Goal: Task Accomplishment & Management: Manage account settings

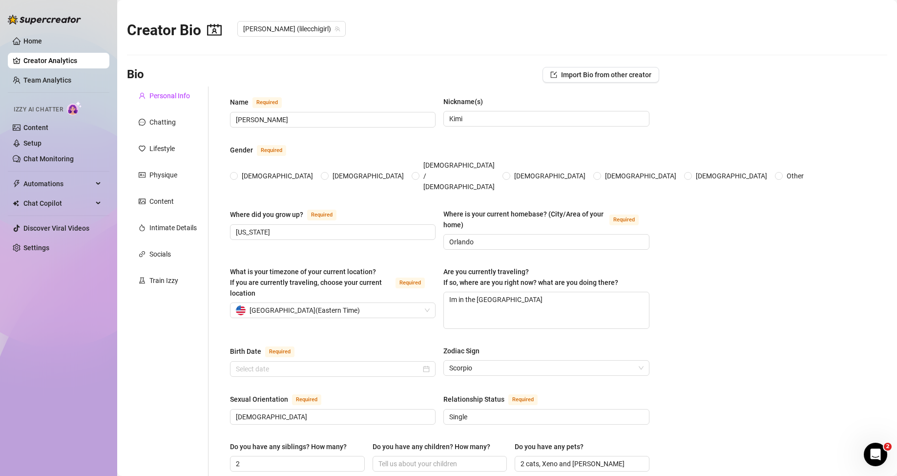
radio input "true"
type input "[DATE]"
click at [42, 139] on link "Setup" at bounding box center [32, 143] width 18 height 8
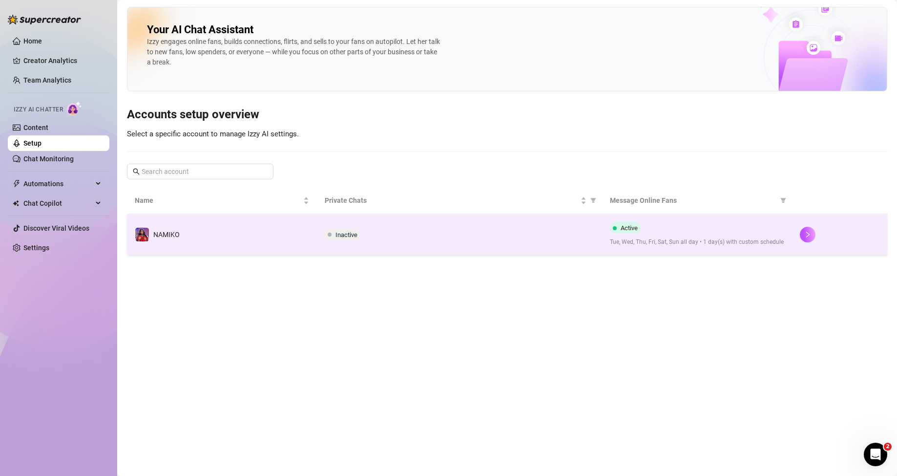
click at [448, 230] on div "Inactive" at bounding box center [460, 235] width 270 height 12
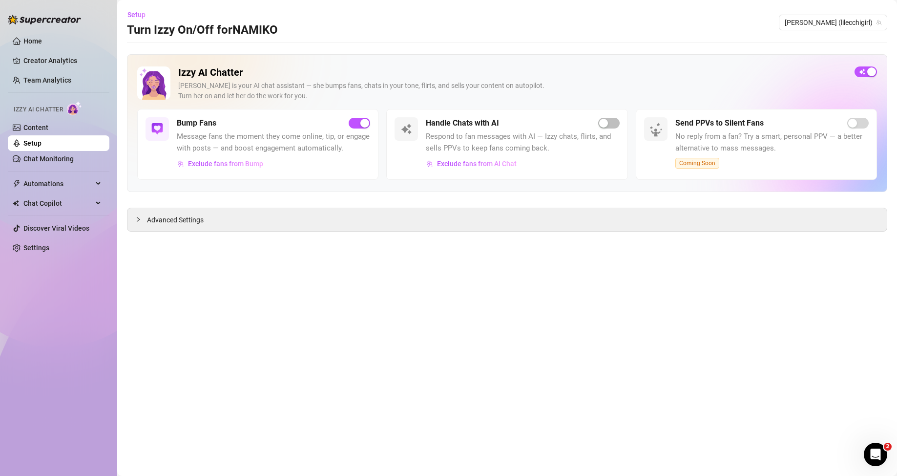
click at [104, 365] on div "Home Creator Analytics Team Analytics Izzy AI Chatter Content Setup Chat Monito…" at bounding box center [59, 233] width 102 height 467
click at [548, 93] on div "[PERSON_NAME] is your AI chat assistant — she bumps fans, chats in your tone, f…" at bounding box center [512, 91] width 668 height 21
click at [242, 164] on span "Exclude fans from Bump" at bounding box center [225, 164] width 75 height 8
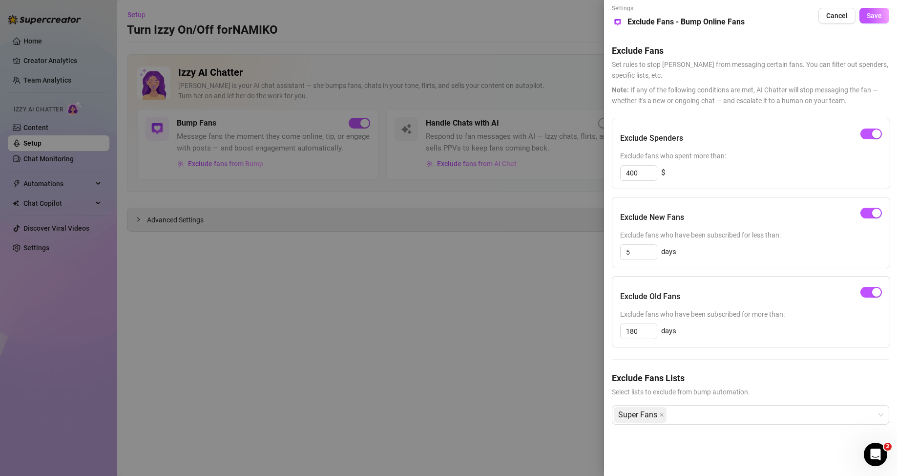
click at [736, 109] on div "Exclude Fans Set rules to stop [PERSON_NAME] from messaging certain fans. You c…" at bounding box center [750, 236] width 277 height 408
click at [396, 257] on div at bounding box center [448, 238] width 897 height 476
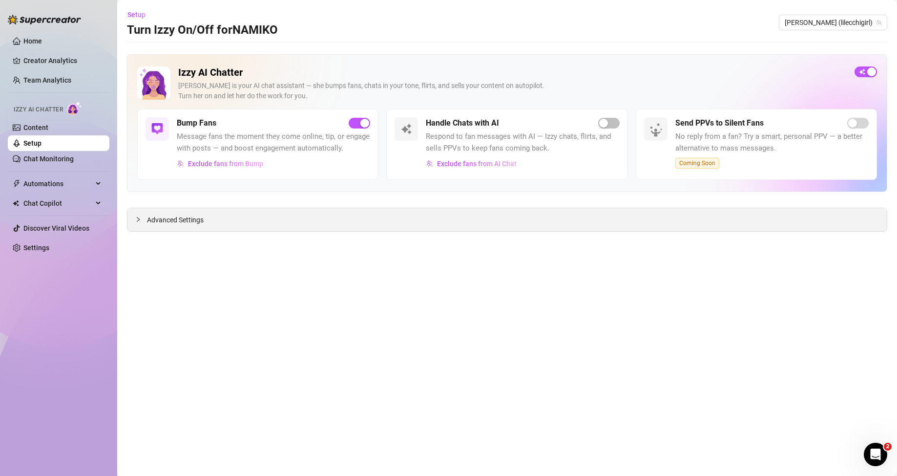
click at [243, 220] on div "Advanced Settings" at bounding box center [506, 219] width 759 height 23
click at [142, 224] on div at bounding box center [141, 219] width 12 height 11
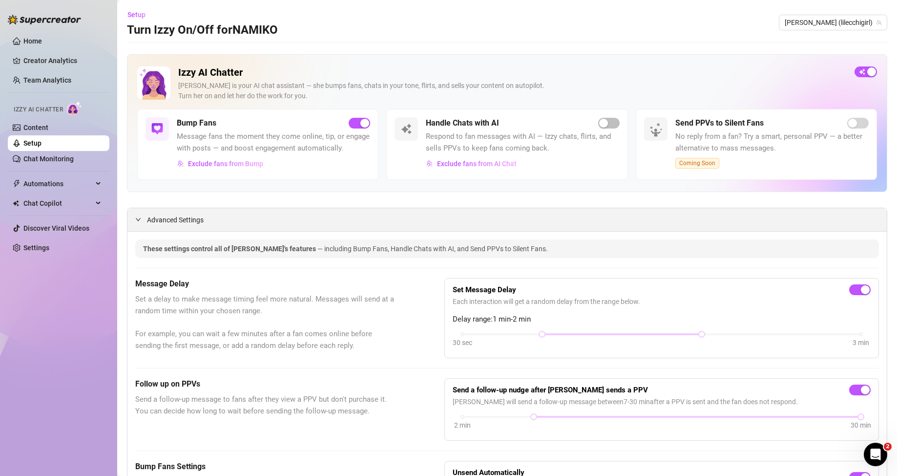
click at [208, 167] on span "Exclude fans from Bump" at bounding box center [225, 164] width 75 height 8
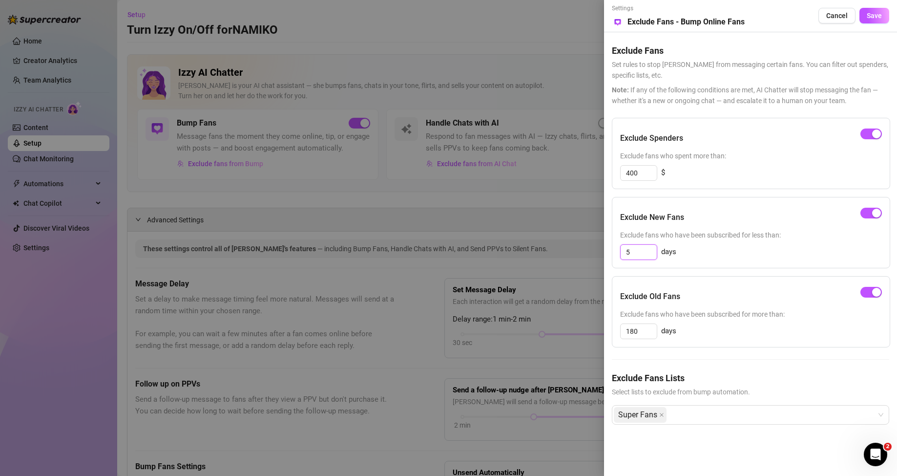
click at [645, 249] on input "5" at bounding box center [639, 252] width 36 height 15
click at [641, 247] on input "5" at bounding box center [639, 252] width 36 height 15
click at [864, 214] on span "button" at bounding box center [870, 213] width 21 height 11
click at [500, 250] on div at bounding box center [448, 238] width 897 height 476
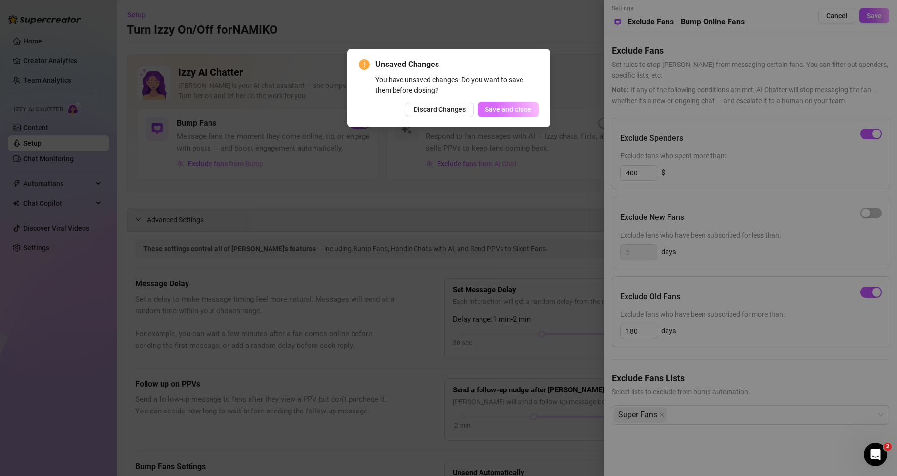
click at [514, 112] on span "Save and close" at bounding box center [508, 109] width 46 height 8
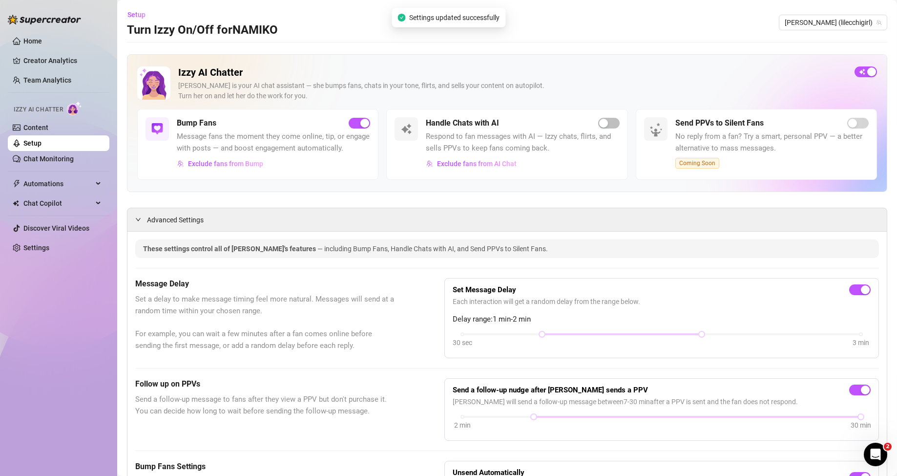
click at [481, 192] on div "Izzy AI Chatter [PERSON_NAME] is your AI chat assistant — she bumps fans, chats…" at bounding box center [507, 123] width 760 height 138
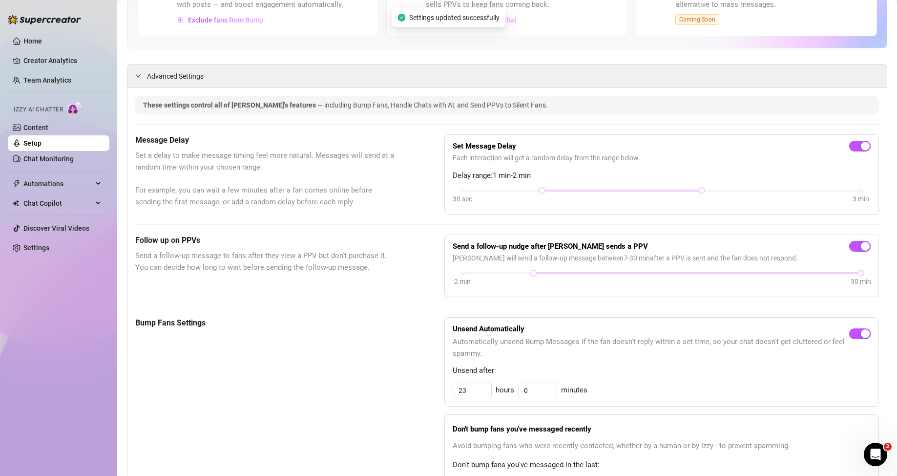
scroll to position [146, 0]
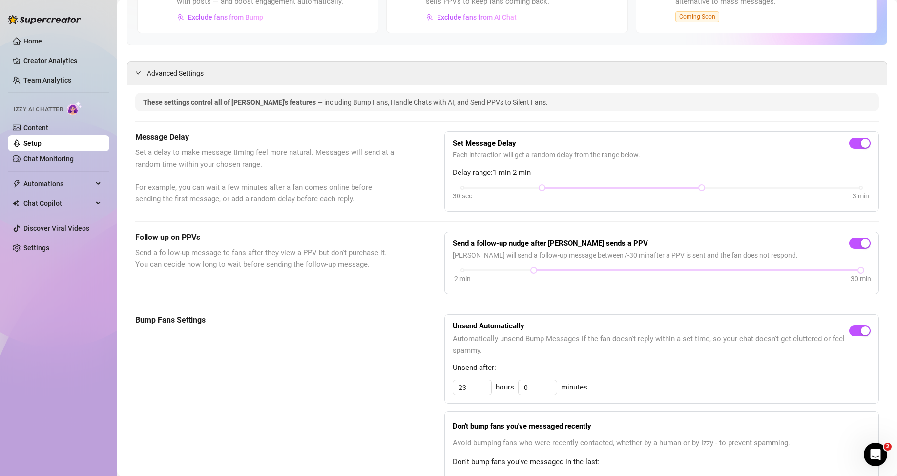
click at [435, 211] on div "Message Delay Set a delay to make message timing feel more natural. Messages wi…" at bounding box center [507, 171] width 744 height 80
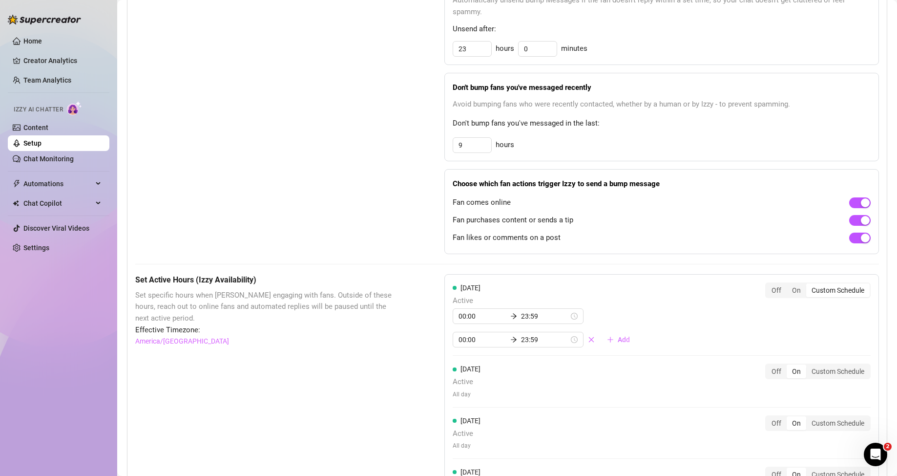
scroll to position [488, 0]
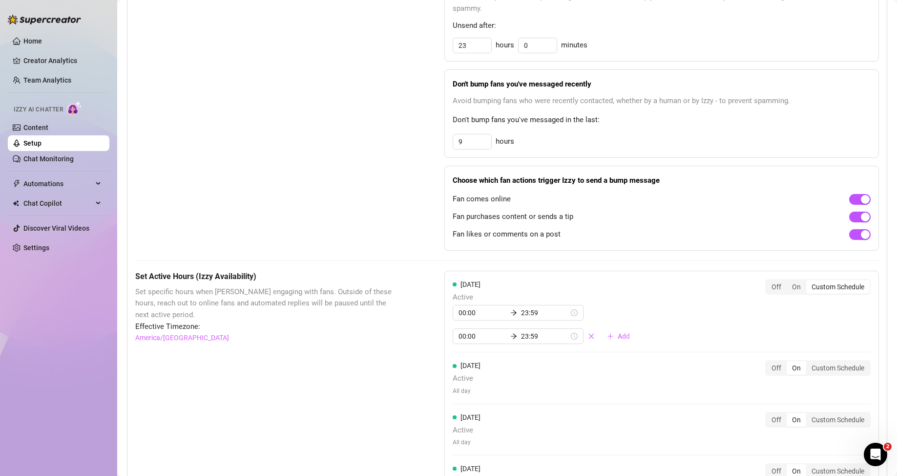
click at [423, 250] on div "Bump Fans Settings Unsend Automatically Automatically unsend Bump Messages if t…" at bounding box center [507, 111] width 744 height 278
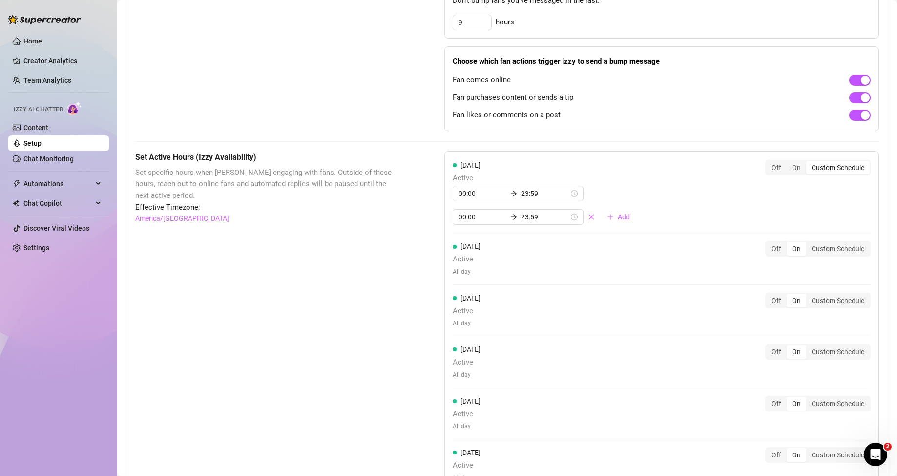
scroll to position [635, 0]
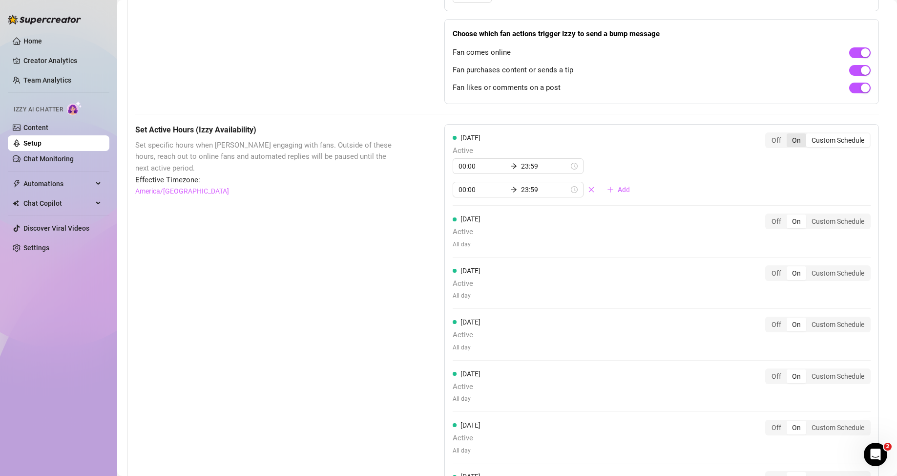
click at [788, 147] on div "On" at bounding box center [797, 140] width 20 height 14
click at [789, 135] on input "On" at bounding box center [789, 135] width 0 height 0
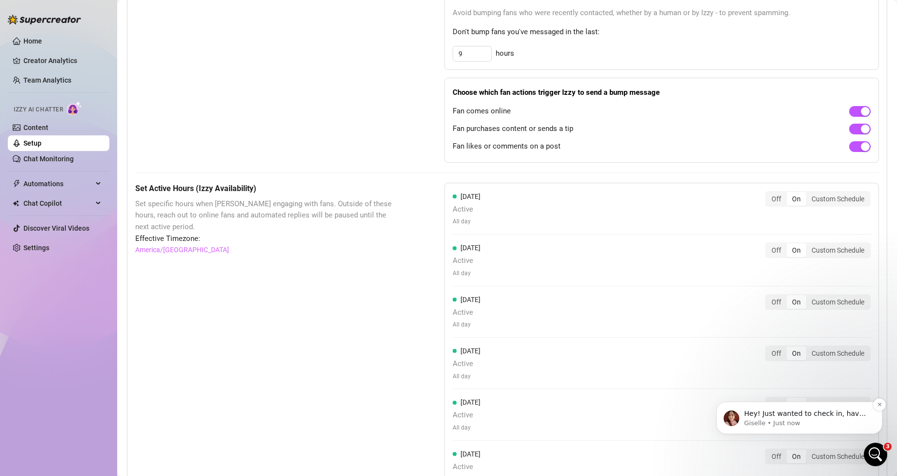
scroll to position [576, 0]
click at [833, 417] on p "Hey! Just wanted to check in, have you tried contacting our payment processor t…" at bounding box center [807, 414] width 126 height 10
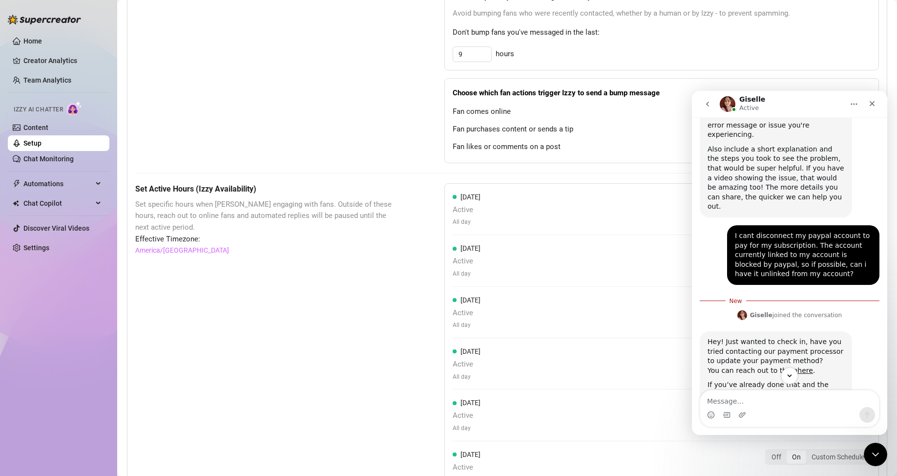
scroll to position [392, 0]
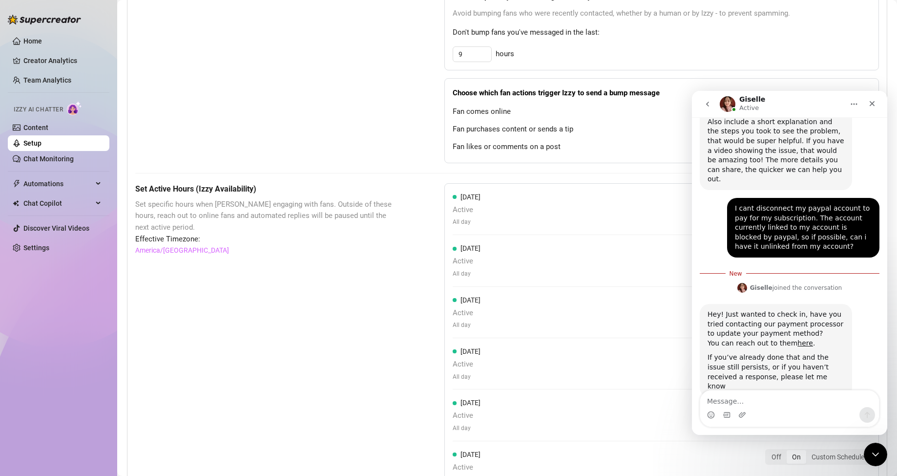
click at [826, 406] on textarea "Message…" at bounding box center [789, 398] width 179 height 17
click at [403, 361] on div "Set Active Hours (Izzy Availability) Set specific hours when Izzy engaging with…" at bounding box center [507, 402] width 744 height 438
click at [873, 106] on icon "Close" at bounding box center [872, 104] width 8 height 8
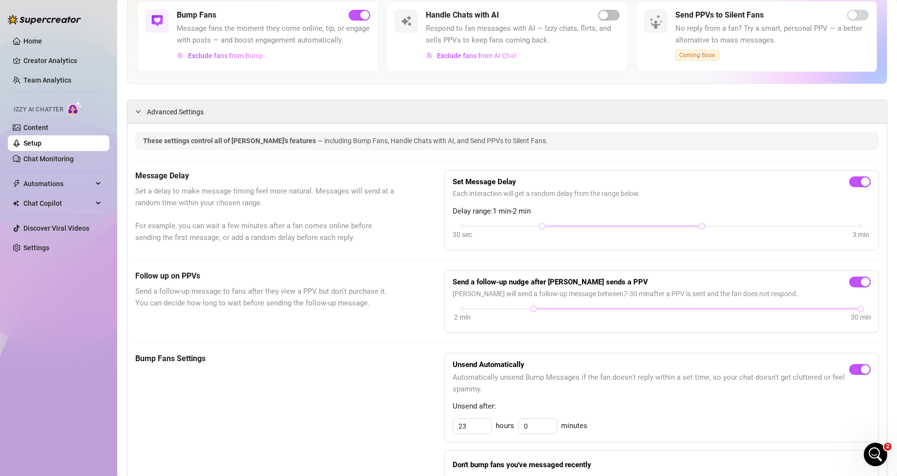
scroll to position [87, 0]
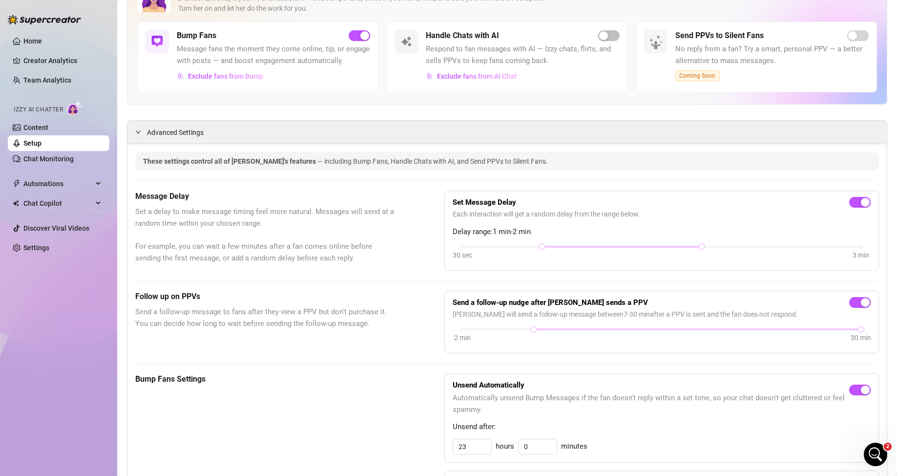
click at [215, 66] on span "Message fans the moment they come online, tip, or engage with posts — and boost…" at bounding box center [273, 54] width 193 height 23
click at [214, 80] on span "Exclude fans from Bump" at bounding box center [225, 76] width 75 height 8
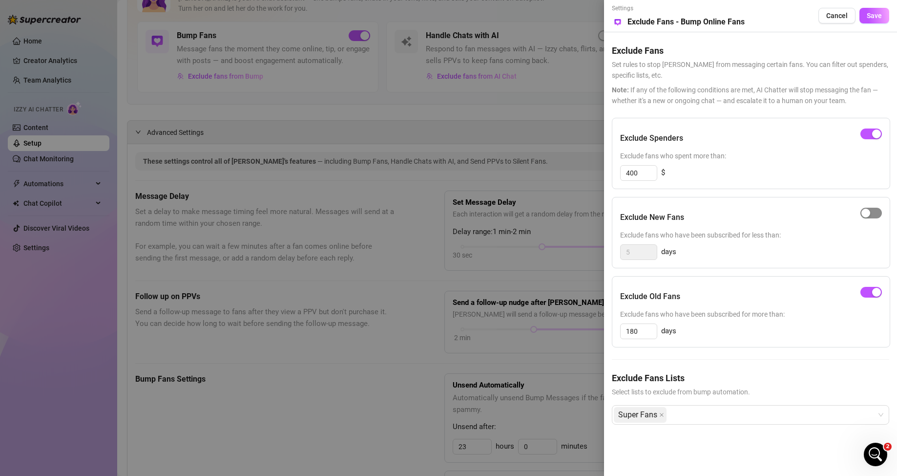
click at [869, 213] on div "button" at bounding box center [865, 212] width 9 height 9
click at [650, 332] on input "180" at bounding box center [639, 331] width 36 height 15
drag, startPoint x: 647, startPoint y: 332, endPoint x: 617, endPoint y: 334, distance: 29.8
click at [617, 334] on div "Exclude Old Fans Exclude fans who have been subscribed for more than: 180 days" at bounding box center [751, 311] width 278 height 71
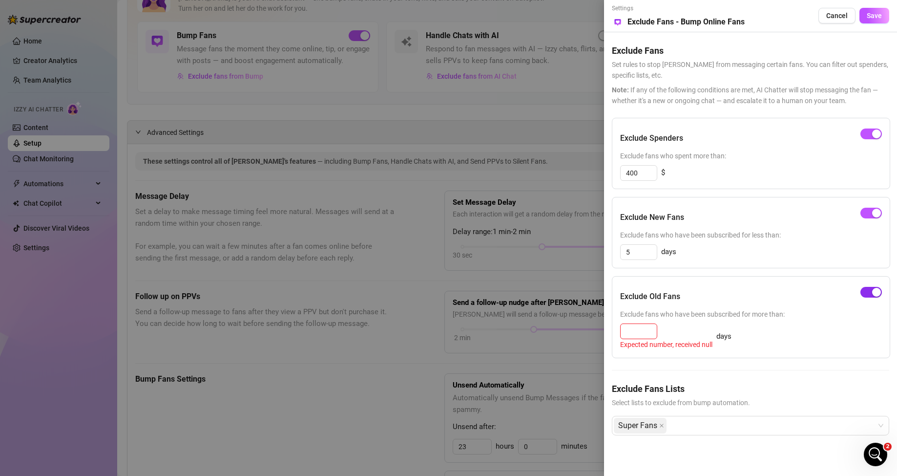
click at [867, 287] on span "button" at bounding box center [870, 292] width 21 height 11
click at [790, 276] on div "Exclude Old Fans Exclude fans who have been subscribed for more than: Expected …" at bounding box center [751, 317] width 278 height 82
click at [865, 12] on button "Save" at bounding box center [874, 16] width 30 height 16
click at [595, 173] on div at bounding box center [448, 238] width 897 height 476
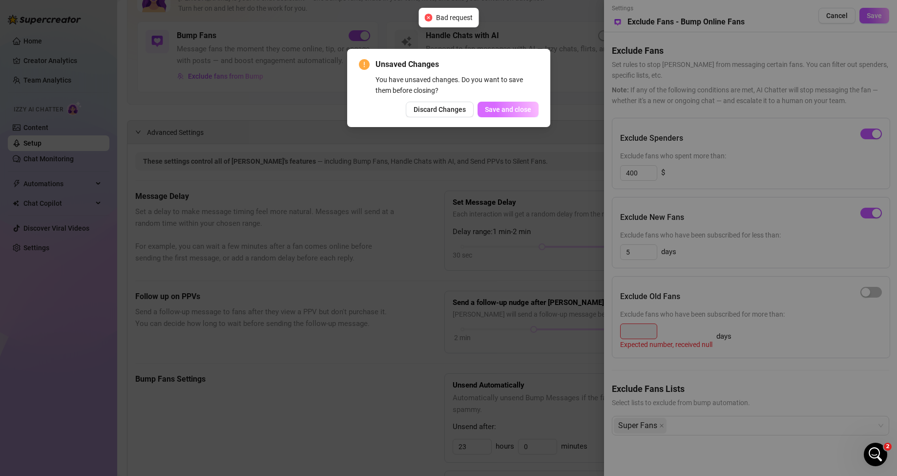
click at [515, 111] on span "Save and close" at bounding box center [508, 109] width 46 height 8
click at [432, 109] on span "Discard Changes" at bounding box center [440, 109] width 52 height 8
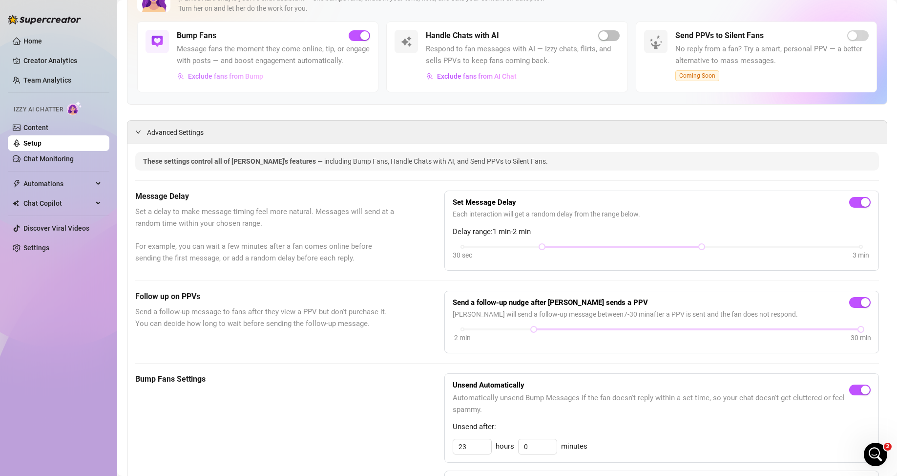
click at [246, 80] on span "Exclude fans from Bump" at bounding box center [225, 76] width 75 height 8
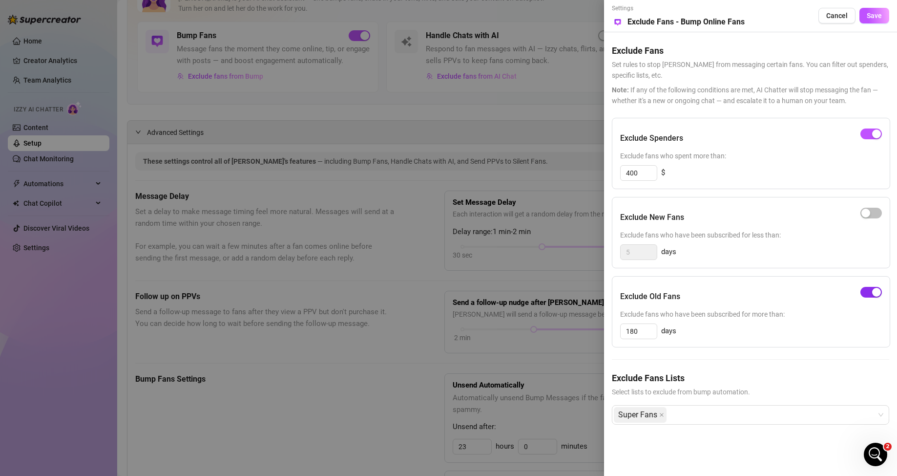
click at [869, 294] on span "button" at bounding box center [870, 292] width 21 height 11
click at [877, 13] on span "Save" at bounding box center [874, 16] width 15 height 8
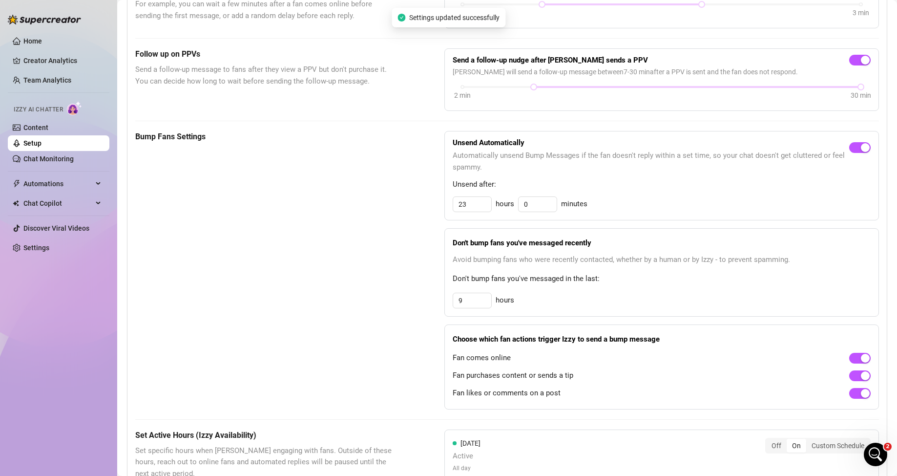
scroll to position [332, 0]
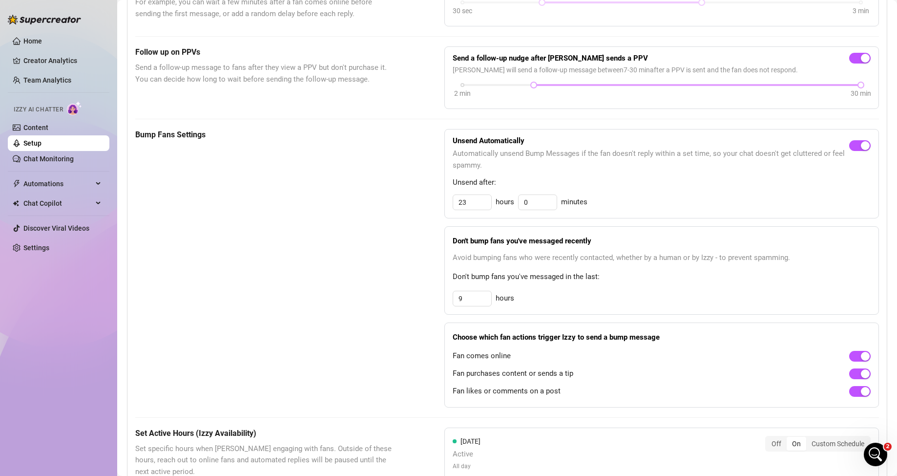
drag, startPoint x: 533, startPoint y: 97, endPoint x: 555, endPoint y: 99, distance: 21.6
click at [555, 87] on div at bounding box center [697, 85] width 327 height 5
click at [534, 100] on div "2 min 30 min" at bounding box center [662, 91] width 418 height 19
click at [545, 124] on div "These settings control all of [PERSON_NAME]'s features — including Bump Fans, H…" at bounding box center [507, 386] width 744 height 957
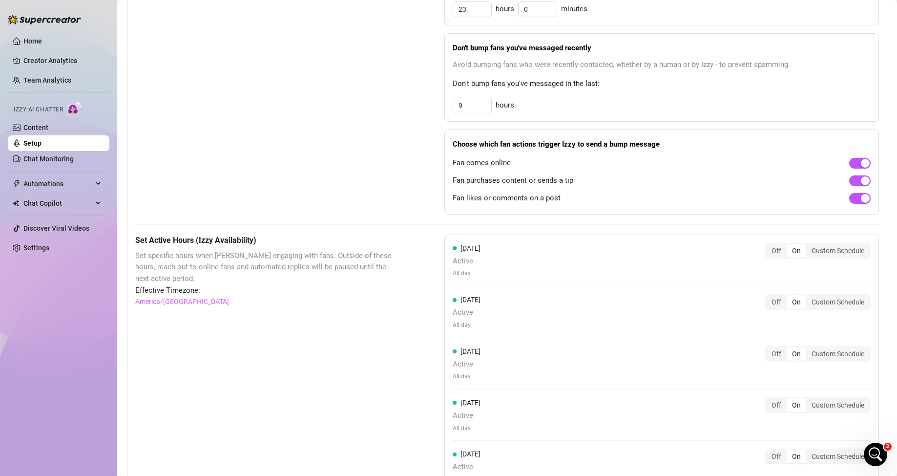
scroll to position [527, 0]
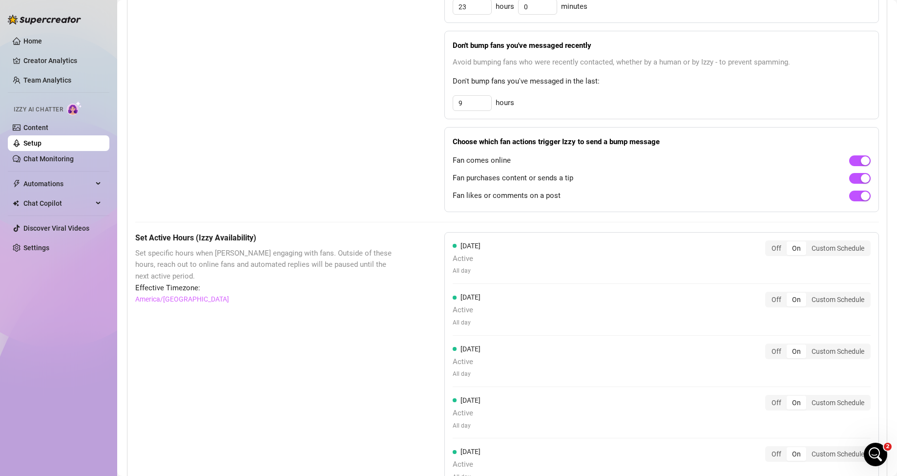
click at [432, 188] on div "Bump Fans Settings Unsend Automatically Automatically unsend Bump Messages if t…" at bounding box center [507, 73] width 744 height 278
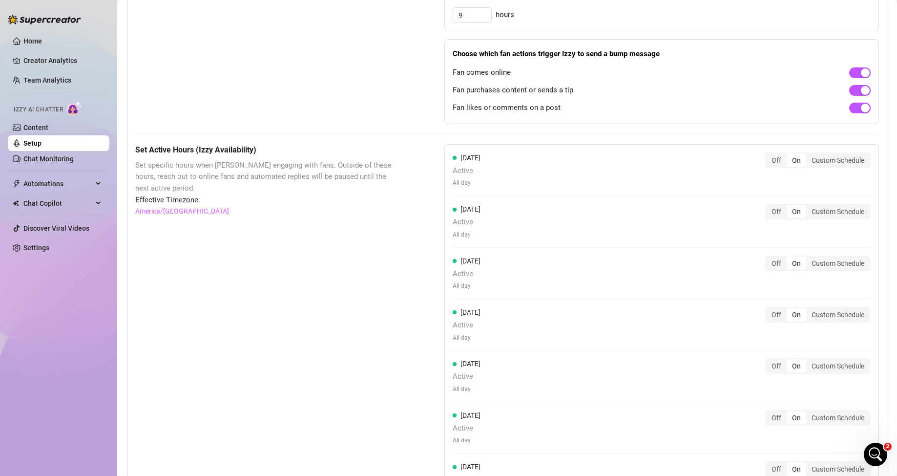
scroll to position [673, 0]
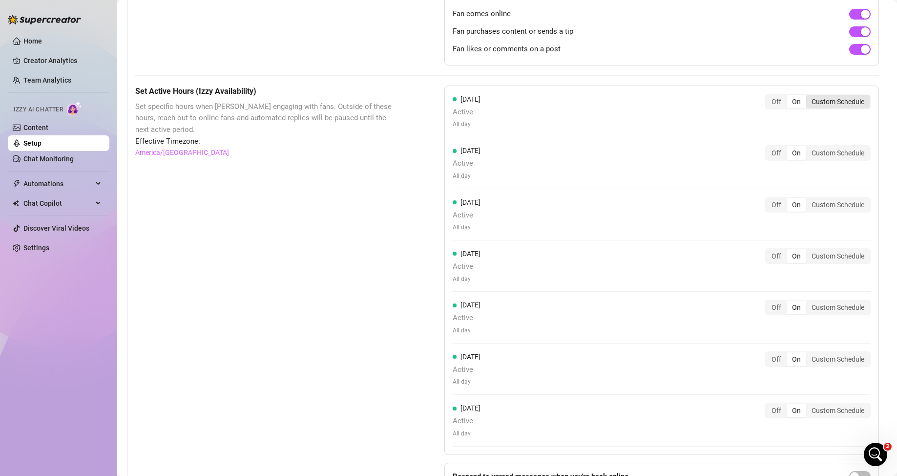
click at [826, 108] on div "Custom Schedule" at bounding box center [837, 102] width 63 height 14
click at [809, 96] on input "Custom Schedule" at bounding box center [809, 96] width 0 height 0
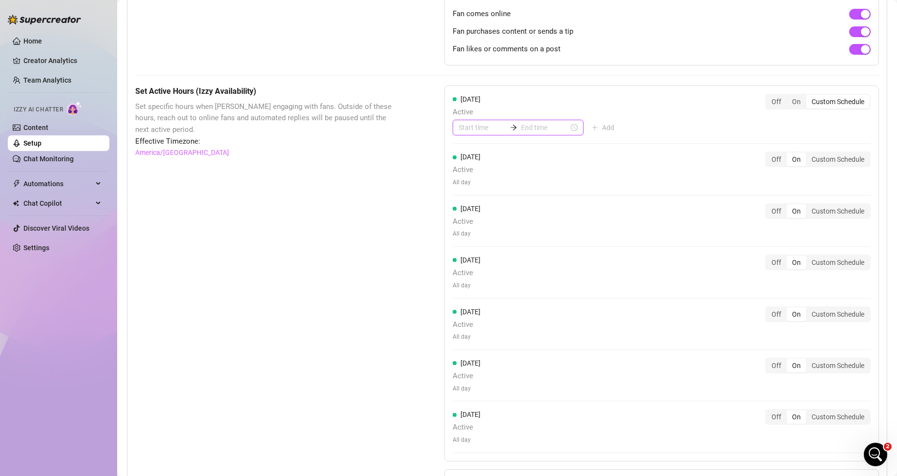
click at [496, 133] on input at bounding box center [482, 127] width 48 height 11
click at [533, 133] on input at bounding box center [545, 127] width 48 height 11
click at [416, 200] on div "Set Active Hours (Izzy Availability) Set specific hours when Izzy engaging with…" at bounding box center [507, 307] width 744 height 445
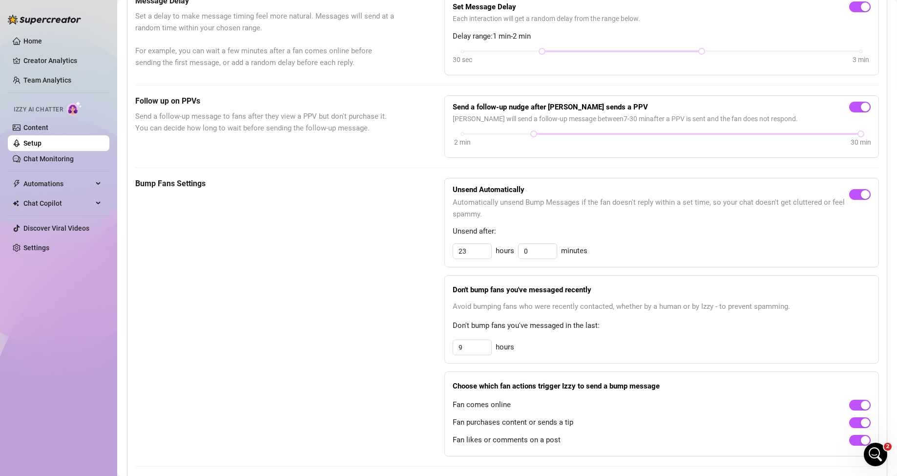
scroll to position [0, 0]
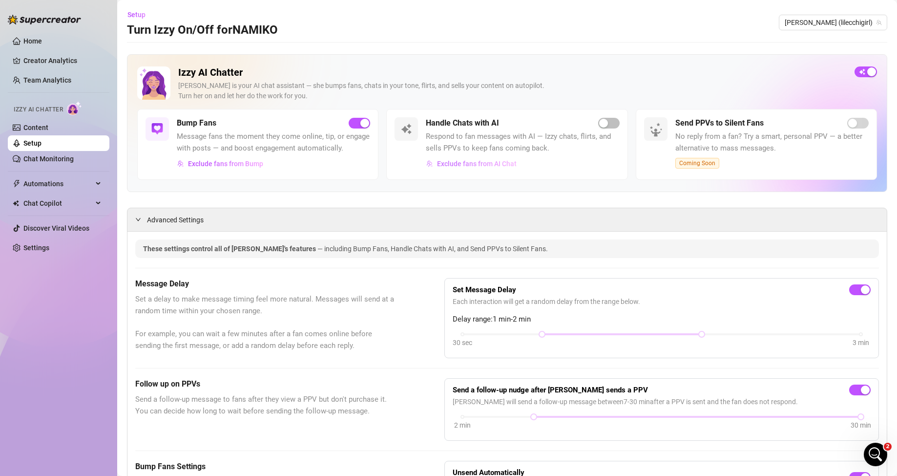
click at [471, 163] on span "Exclude fans from AI Chat" at bounding box center [477, 164] width 80 height 8
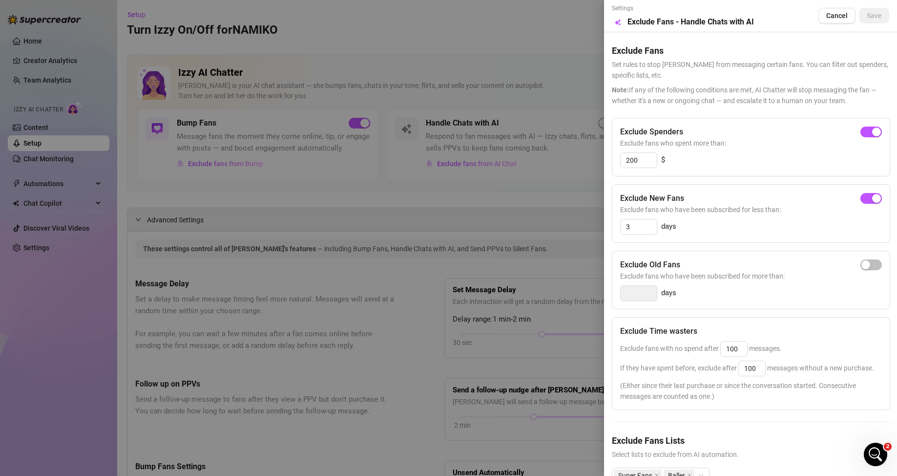
click at [572, 178] on div at bounding box center [448, 238] width 897 height 476
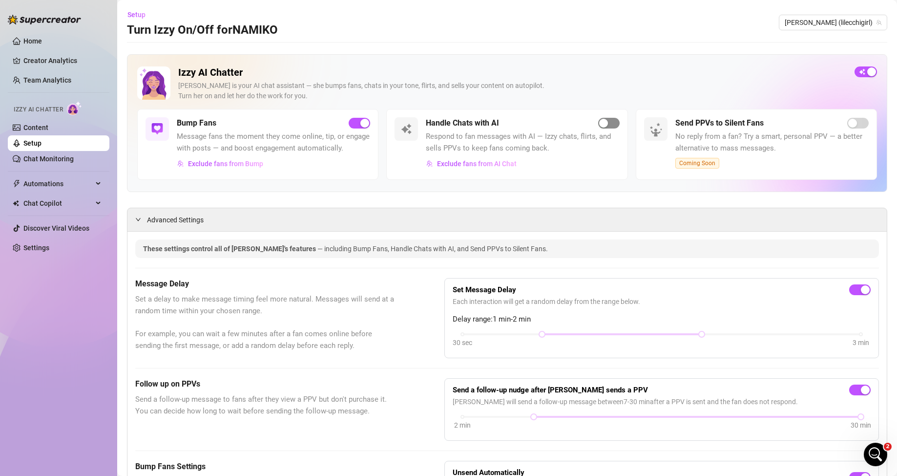
click at [599, 124] on div "button" at bounding box center [603, 123] width 9 height 9
click at [463, 162] on span "Exclude fans from AI Chat" at bounding box center [477, 164] width 80 height 8
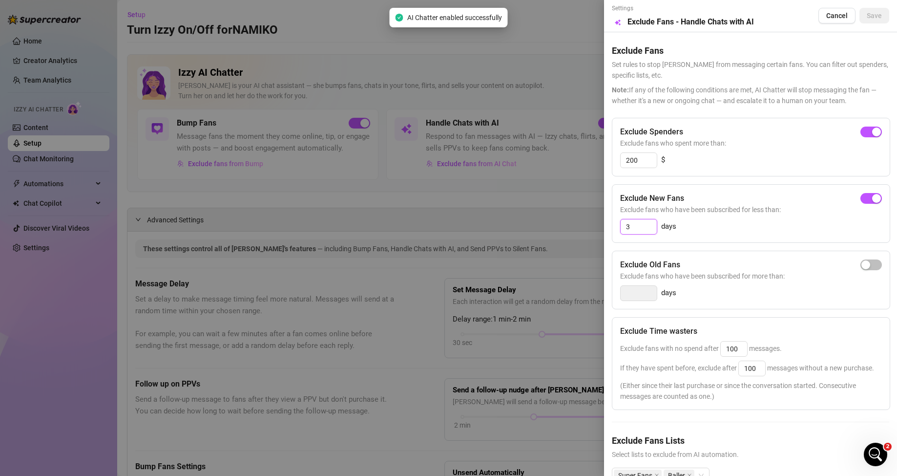
click at [647, 233] on input "3" at bounding box center [639, 226] width 36 height 15
drag, startPoint x: 804, startPoint y: 89, endPoint x: 805, endPoint y: 98, distance: 8.4
click at [804, 90] on span "Note: If any of the following conditions are met, AI Chatter will stop messagin…" at bounding box center [750, 94] width 277 height 21
click at [540, 218] on div at bounding box center [448, 238] width 897 height 476
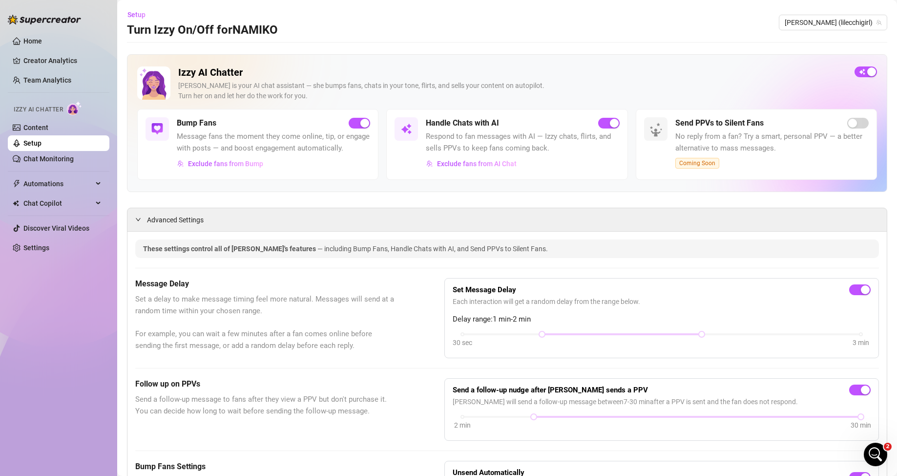
click at [482, 134] on span "Respond to fan messages with AI — Izzy chats, flirts, and sells PPVs to keep fa…" at bounding box center [522, 142] width 193 height 23
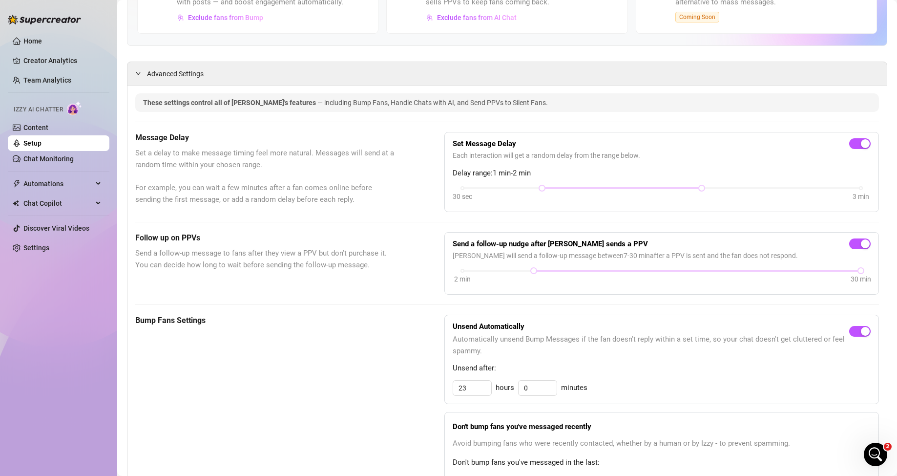
scroll to position [146, 0]
click at [481, 19] on span "Exclude fans from AI Chat" at bounding box center [477, 17] width 80 height 8
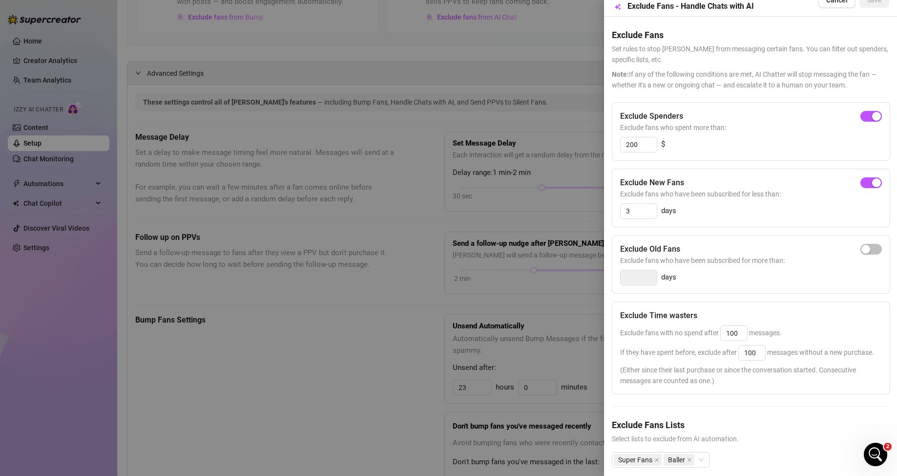
scroll to position [0, 0]
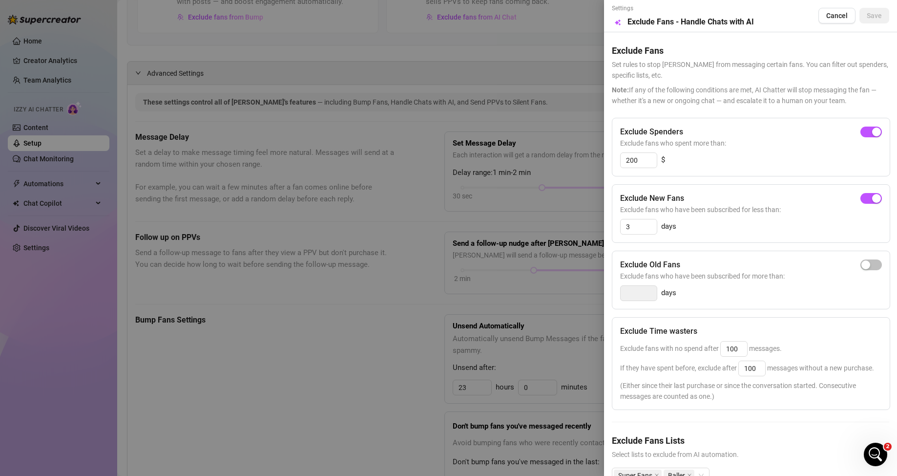
click at [499, 130] on div at bounding box center [448, 238] width 897 height 476
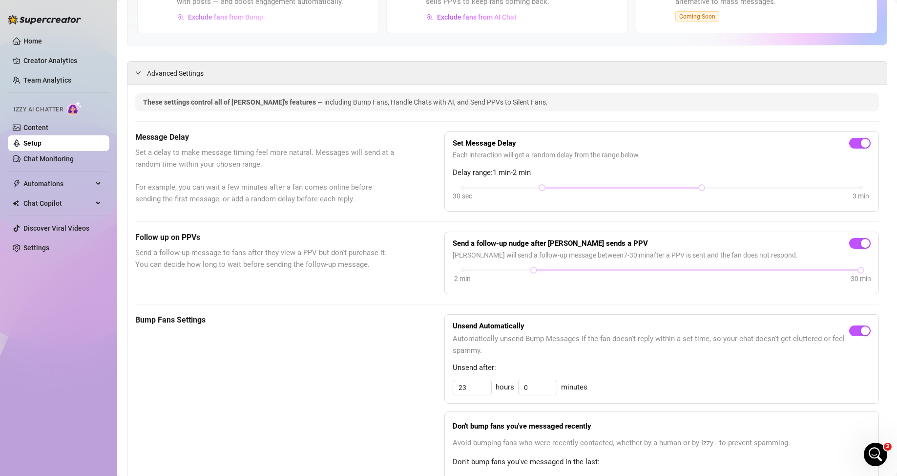
click at [244, 21] on span "Exclude fans from Bump" at bounding box center [225, 17] width 75 height 8
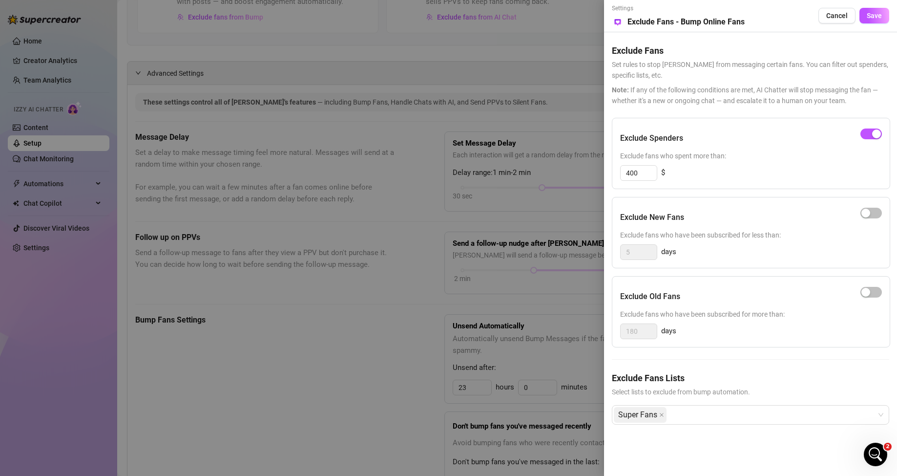
click at [312, 229] on div at bounding box center [448, 238] width 897 height 476
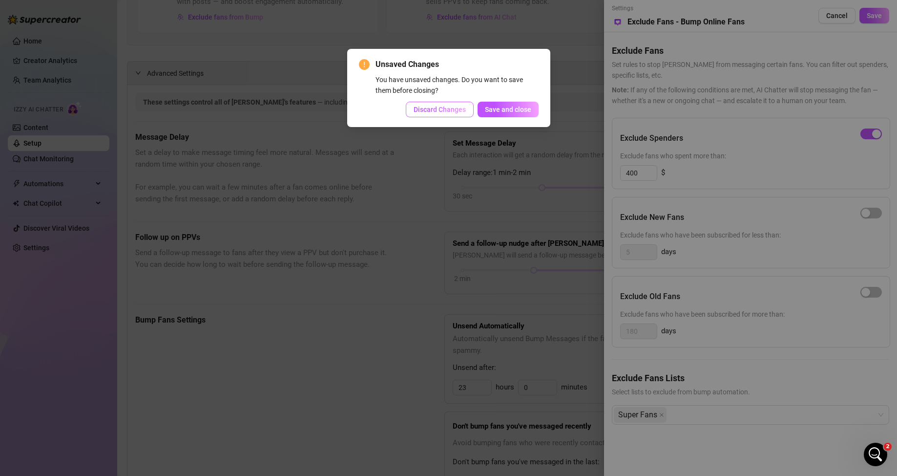
click at [454, 112] on span "Discard Changes" at bounding box center [440, 109] width 52 height 8
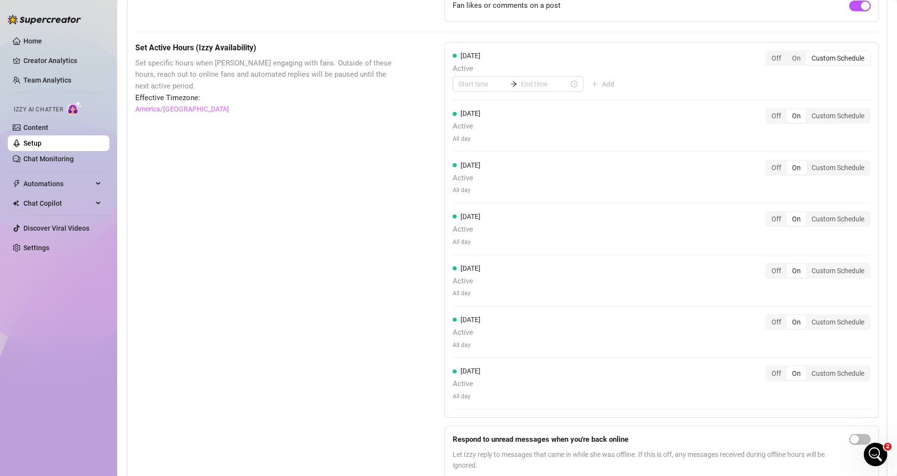
scroll to position [777, 0]
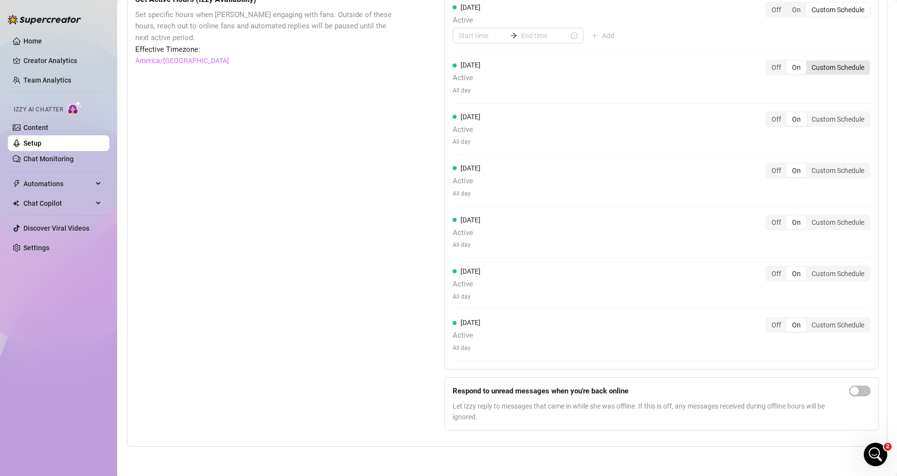
click at [826, 69] on div "Custom Schedule" at bounding box center [837, 68] width 63 height 14
click at [809, 62] on input "Custom Schedule" at bounding box center [809, 62] width 0 height 0
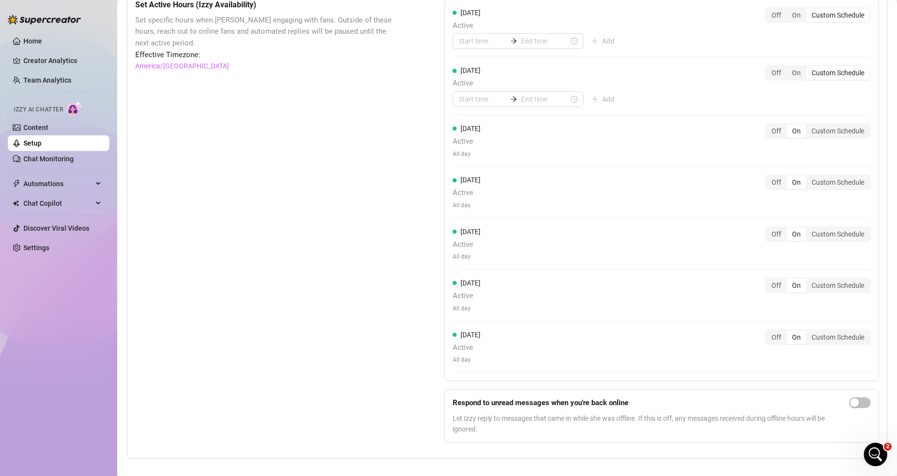
scroll to position [728, 0]
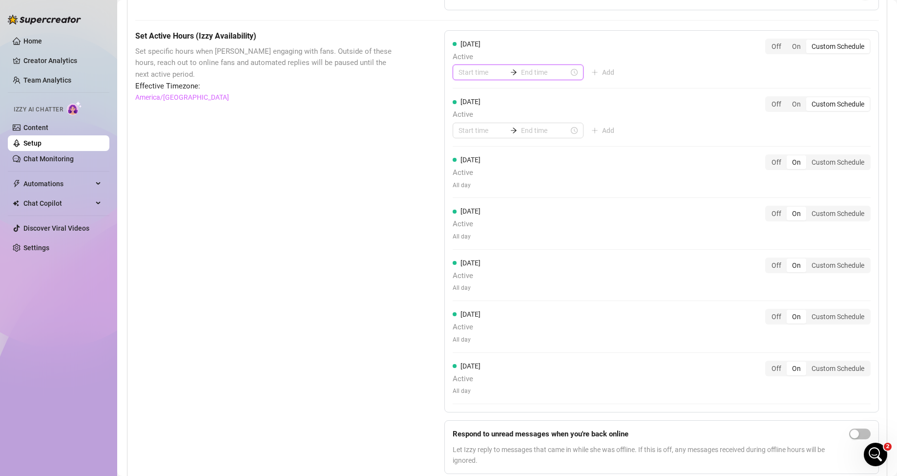
click at [478, 78] on input at bounding box center [482, 72] width 48 height 11
type input "00:05"
type input "02:00"
type input "07:00"
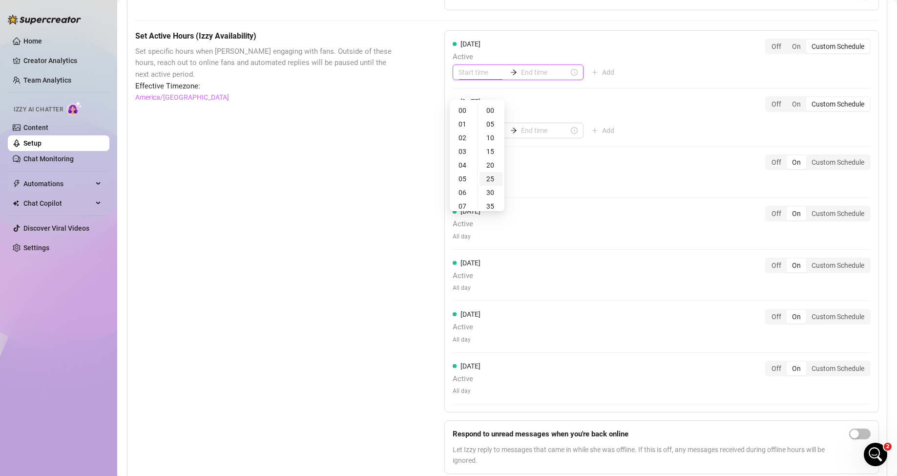
type input "00:25"
type input "21:00"
type input "00:20"
click at [715, 72] on div "[DATE] Active Add Off On Custom Schedule" at bounding box center [662, 60] width 418 height 42
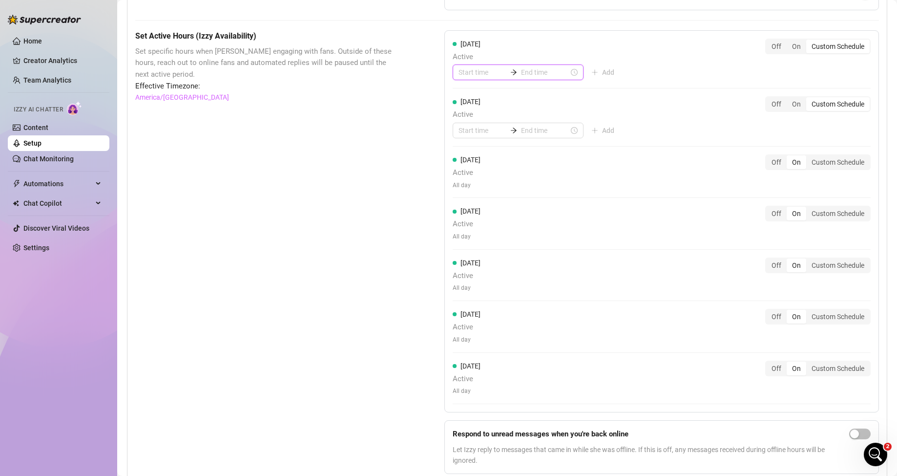
click at [478, 78] on input at bounding box center [482, 72] width 48 height 11
type input "00:00"
type input "02:00"
type input "00:10"
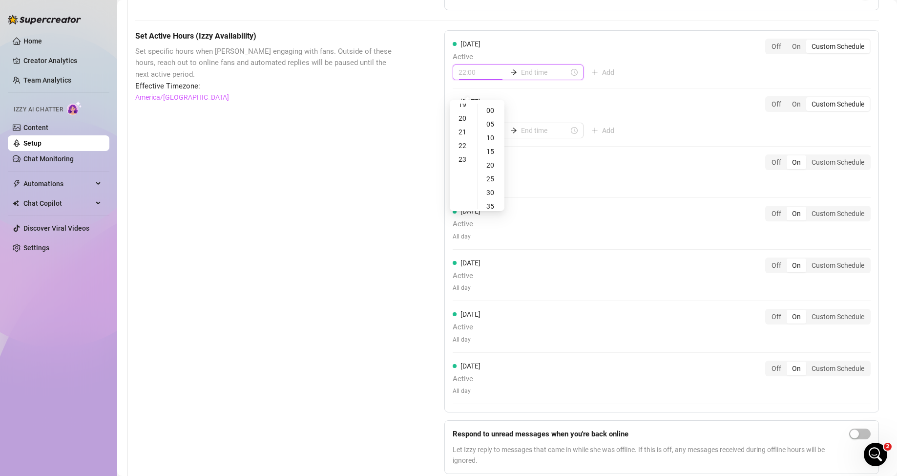
type input "23:00"
type input "18:00"
click at [463, 158] on div "21" at bounding box center [463, 153] width 23 height 14
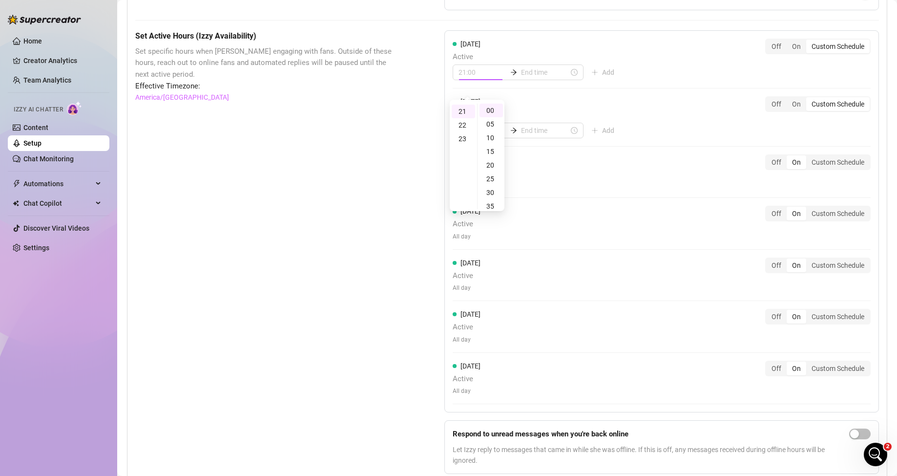
scroll to position [237, 0]
click at [464, 169] on div "22" at bounding box center [463, 174] width 23 height 14
type input "22:00"
click at [399, 158] on div "Set Active Hours (Izzy Availability) Set specific hours when Izzy engaging with…" at bounding box center [507, 255] width 744 height 451
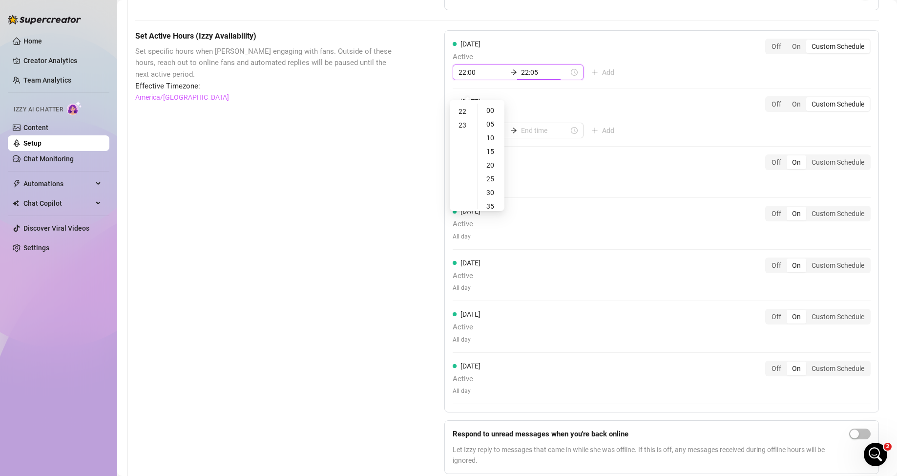
type input "22:10"
click at [465, 153] on div "03" at bounding box center [463, 152] width 23 height 14
type input "03:00"
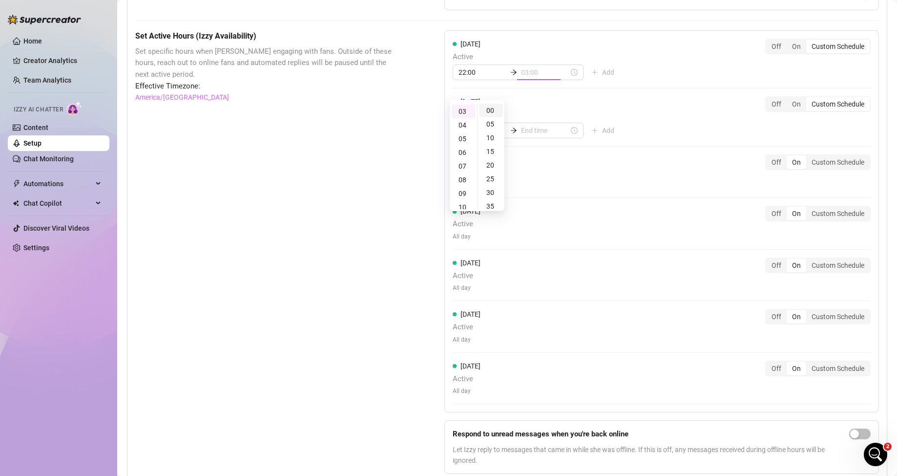
click at [488, 112] on div "00" at bounding box center [490, 111] width 23 height 14
click at [634, 73] on div "[DATE] Active 22:00 03:00 Add Off On Custom Schedule" at bounding box center [662, 64] width 418 height 50
click at [483, 78] on input "03:00" at bounding box center [482, 72] width 48 height 11
click at [467, 141] on div "05" at bounding box center [463, 139] width 23 height 14
type input "05:00"
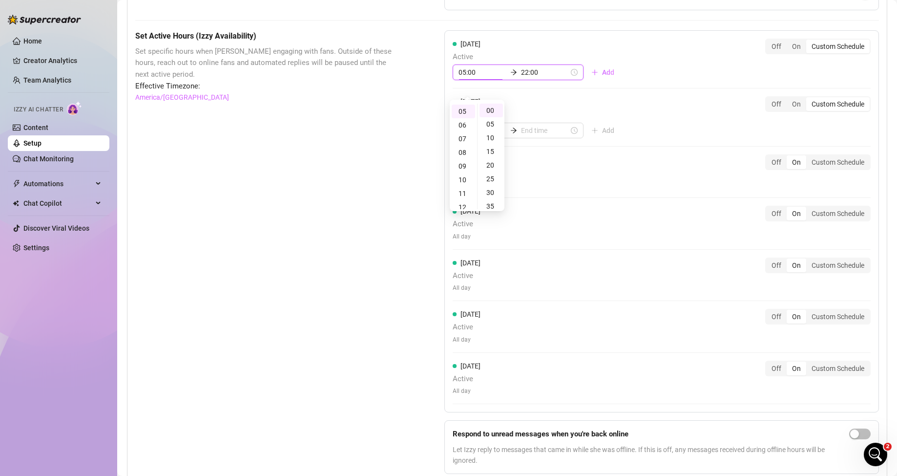
click at [574, 57] on div "[DATE] Active 05:00 22:00 Add" at bounding box center [537, 60] width 169 height 42
type input "22:00"
click at [422, 142] on div "Set Active Hours (Izzy Availability) Set specific hours when Izzy engaging with…" at bounding box center [507, 255] width 744 height 451
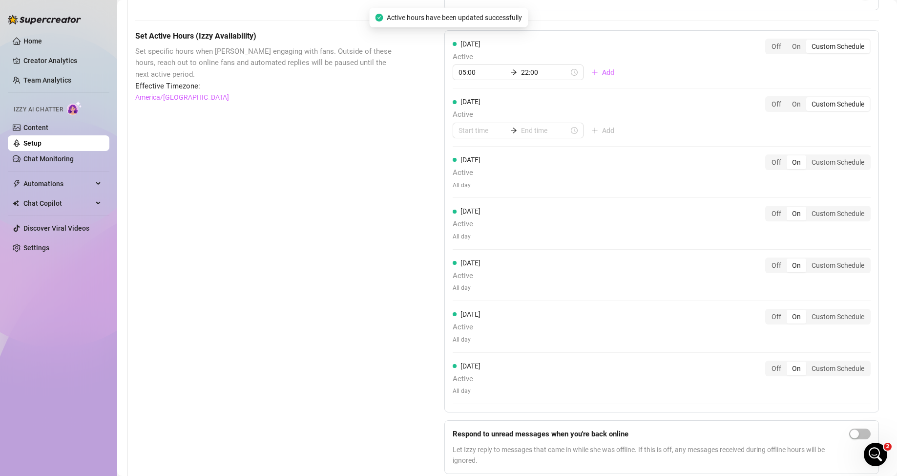
click at [479, 107] on span "[DATE]" at bounding box center [467, 101] width 28 height 11
click at [479, 136] on input at bounding box center [482, 130] width 48 height 11
type input "00:00"
click at [462, 234] on div "05" at bounding box center [463, 237] width 23 height 14
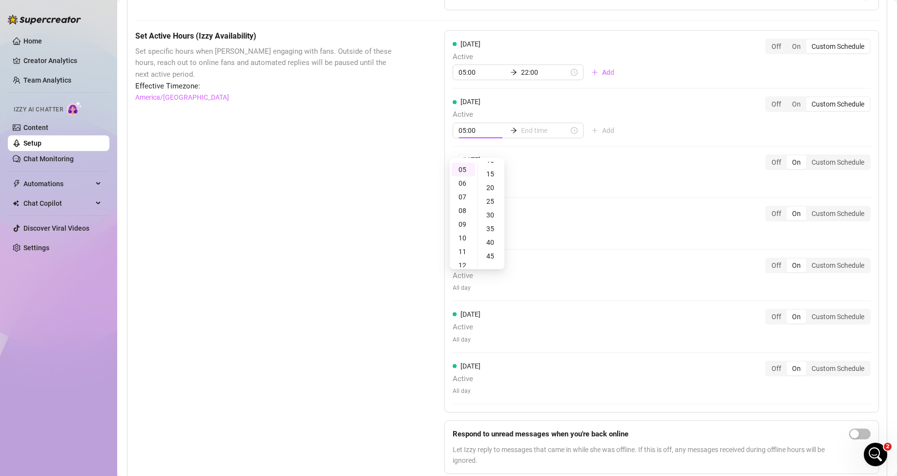
scroll to position [0, 0]
drag, startPoint x: 469, startPoint y: 247, endPoint x: 461, endPoint y: 206, distance: 42.2
click at [461, 206] on div "22" at bounding box center [463, 206] width 23 height 14
type input "22:00"
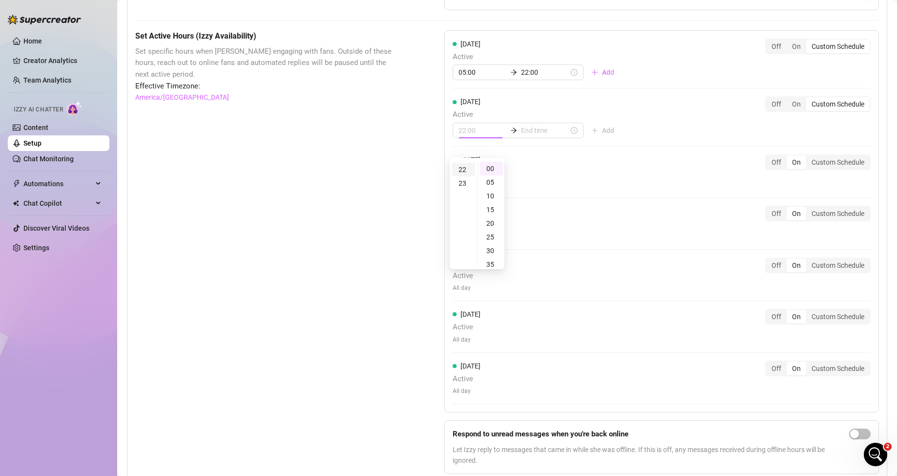
click at [462, 172] on div "22" at bounding box center [463, 170] width 23 height 14
drag, startPoint x: 463, startPoint y: 167, endPoint x: 468, endPoint y: 166, distance: 5.0
click at [463, 166] on div "22" at bounding box center [463, 170] width 23 height 14
click at [539, 136] on input at bounding box center [545, 130] width 48 height 11
type input "22:05"
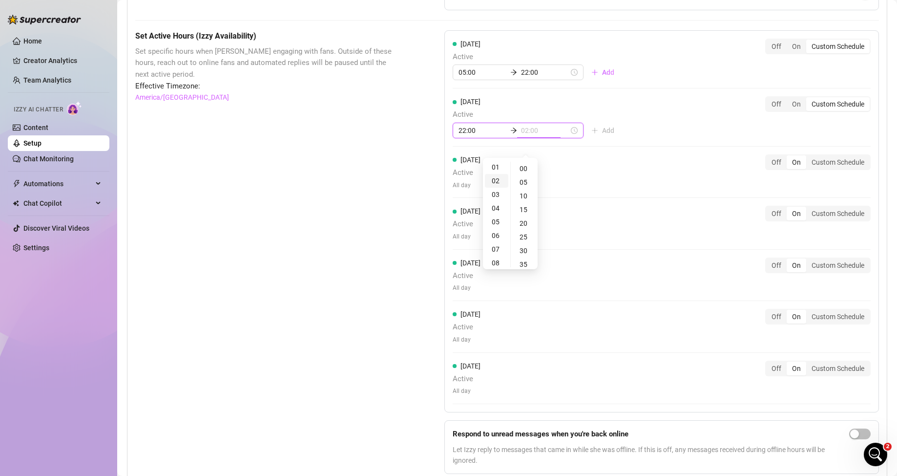
scroll to position [0, 0]
click at [495, 237] on div "05" at bounding box center [496, 237] width 23 height 14
type input "05:00"
click at [523, 165] on div "00" at bounding box center [524, 169] width 23 height 14
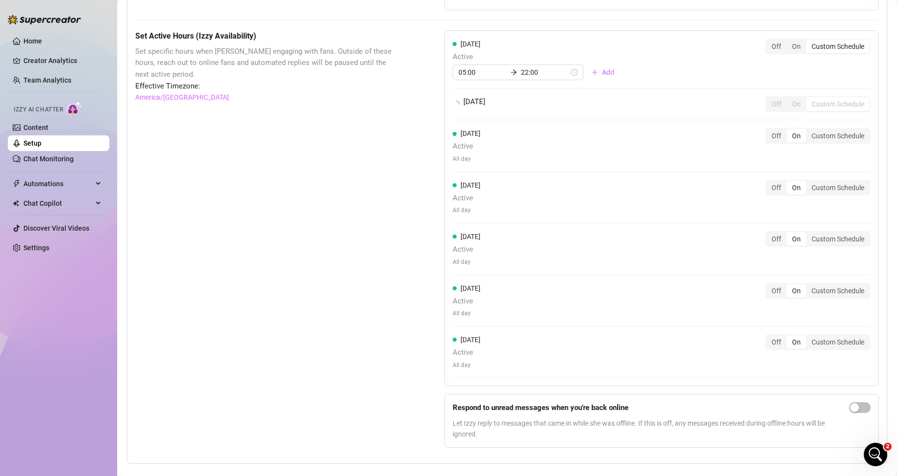
click at [409, 159] on div "Set Active Hours (Izzy Availability) Set specific hours when Izzy engaging with…" at bounding box center [507, 242] width 744 height 425
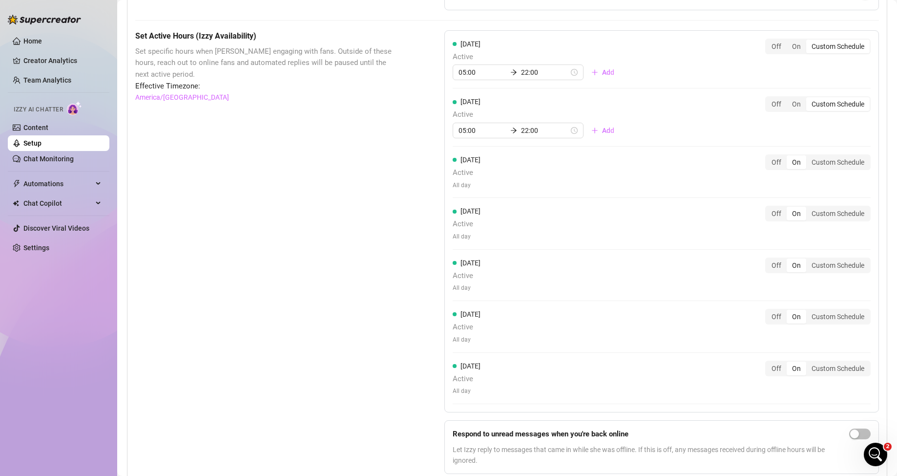
click at [467, 190] on span "All day" at bounding box center [467, 185] width 28 height 9
click at [819, 169] on div "Custom Schedule" at bounding box center [837, 162] width 63 height 14
click at [809, 157] on input "Custom Schedule" at bounding box center [809, 157] width 0 height 0
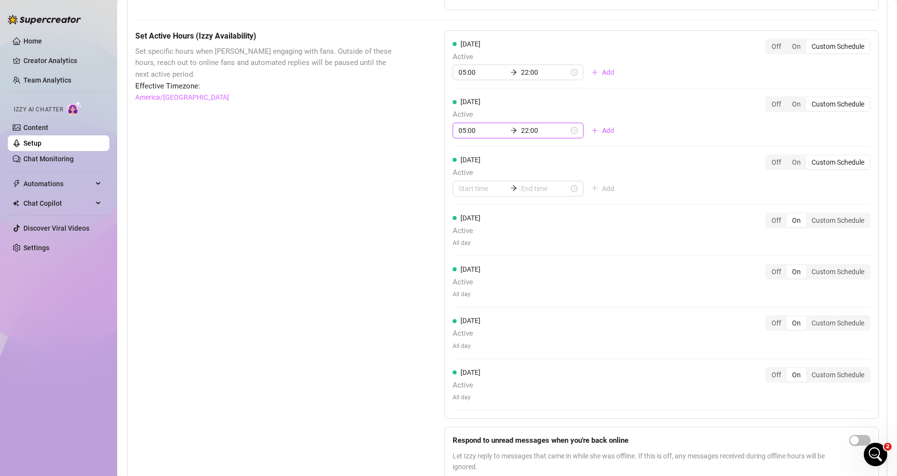
click at [482, 136] on input "05:00" at bounding box center [482, 130] width 48 height 11
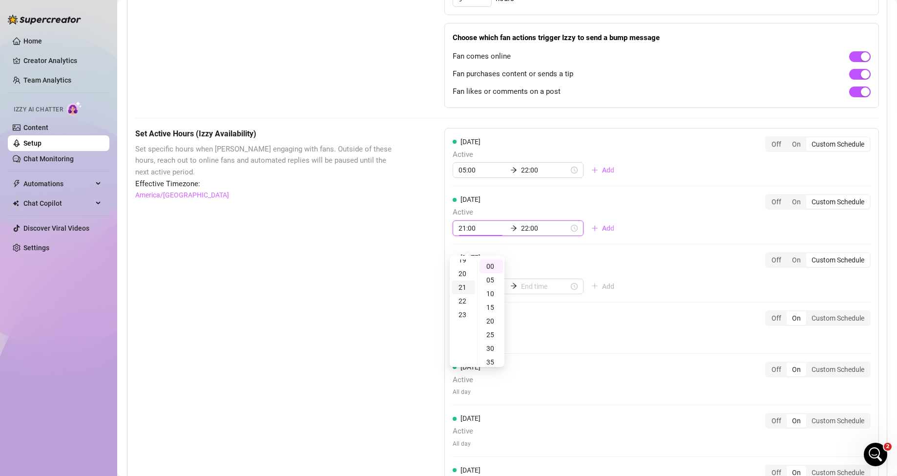
scroll to position [266, 0]
click at [401, 290] on div "Set Active Hours (Izzy Availability) Set specific hours when Izzy engaging with…" at bounding box center [507, 356] width 744 height 457
click at [482, 233] on input "05:00" at bounding box center [482, 228] width 48 height 11
type input "05:00"
click at [403, 281] on div "Set Active Hours (Izzy Availability) Set specific hours when Izzy engaging with…" at bounding box center [507, 356] width 744 height 457
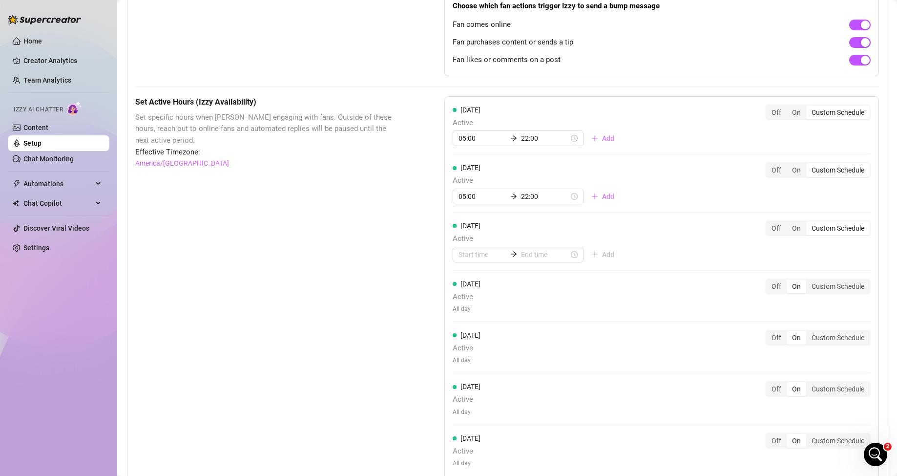
scroll to position [680, 0]
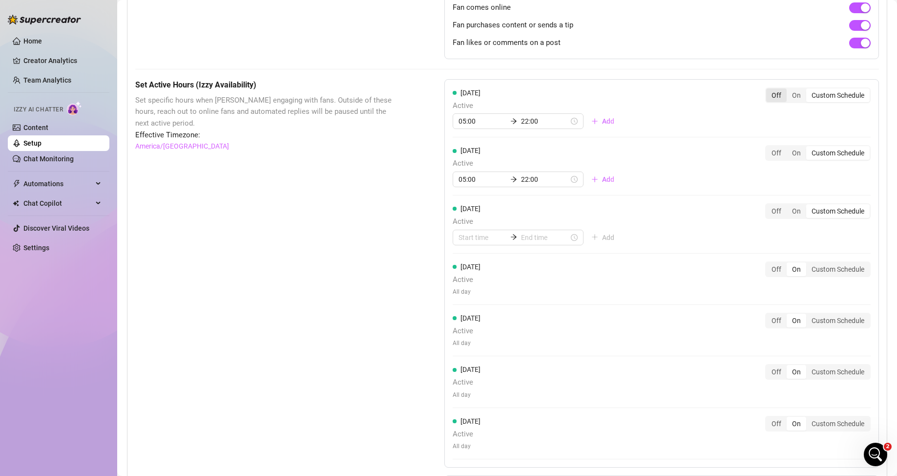
click at [773, 102] on div "Off" at bounding box center [776, 95] width 21 height 14
click at [769, 90] on input "Off" at bounding box center [769, 90] width 0 height 0
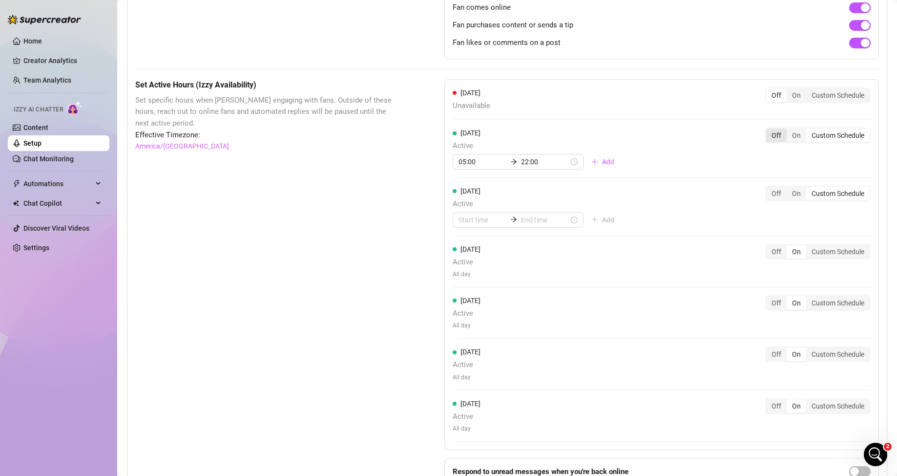
click at [768, 140] on div "Off" at bounding box center [776, 135] width 21 height 14
click at [769, 130] on input "Off" at bounding box center [769, 130] width 0 height 0
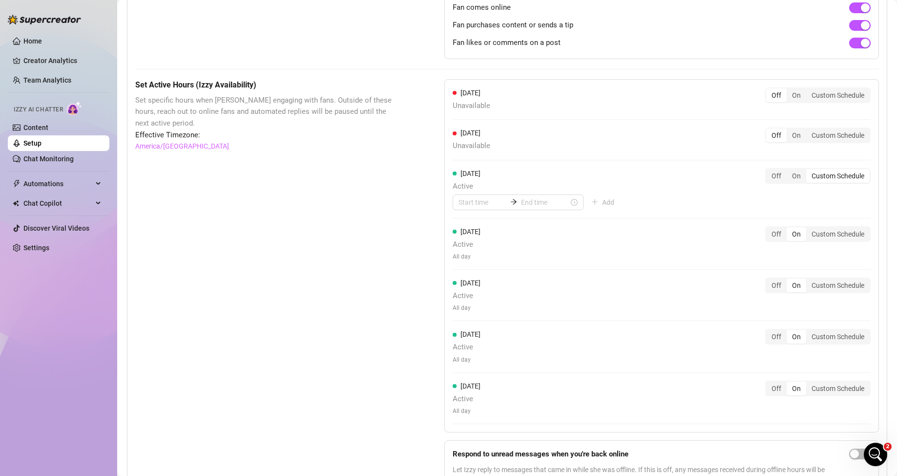
click at [769, 177] on div "[DATE] Unavailable Off On Custom Schedule [DATE] Unavailable Off On Custom Sche…" at bounding box center [661, 255] width 435 height 353
click at [768, 183] on div "Off" at bounding box center [776, 176] width 21 height 14
click at [769, 170] on input "Off" at bounding box center [769, 170] width 0 height 0
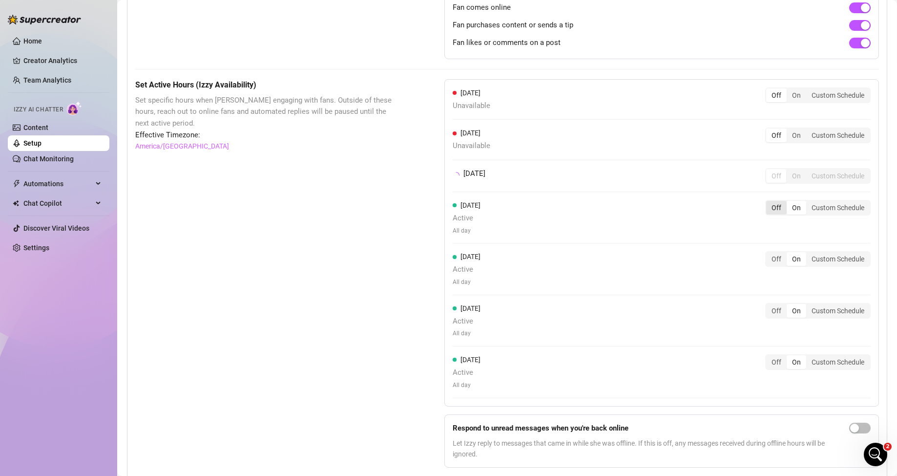
click at [771, 214] on div "Off" at bounding box center [776, 208] width 21 height 14
click at [769, 202] on input "Off" at bounding box center [769, 202] width 0 height 0
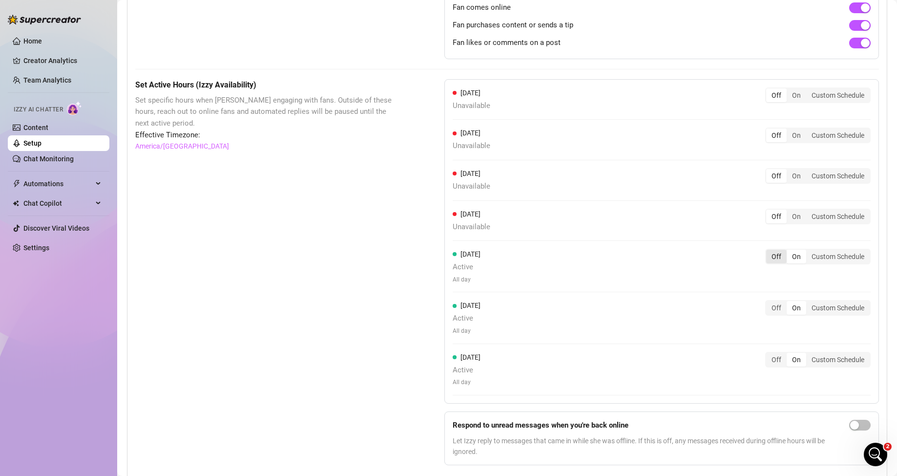
click at [766, 261] on div "Off" at bounding box center [776, 257] width 21 height 14
click at [769, 251] on input "Off" at bounding box center [769, 251] width 0 height 0
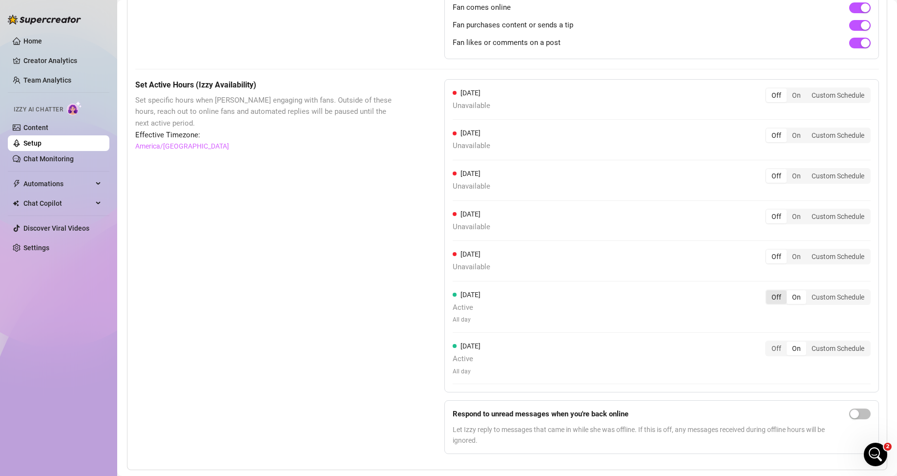
click at [763, 299] on div "[DATE] Unavailable Off On Custom Schedule [DATE] Unavailable Off On Custom Sche…" at bounding box center [661, 235] width 435 height 313
drag, startPoint x: 763, startPoint y: 307, endPoint x: 773, endPoint y: 337, distance: 31.8
click at [766, 304] on div "Off" at bounding box center [776, 297] width 21 height 14
click at [769, 291] on input "Off" at bounding box center [769, 291] width 0 height 0
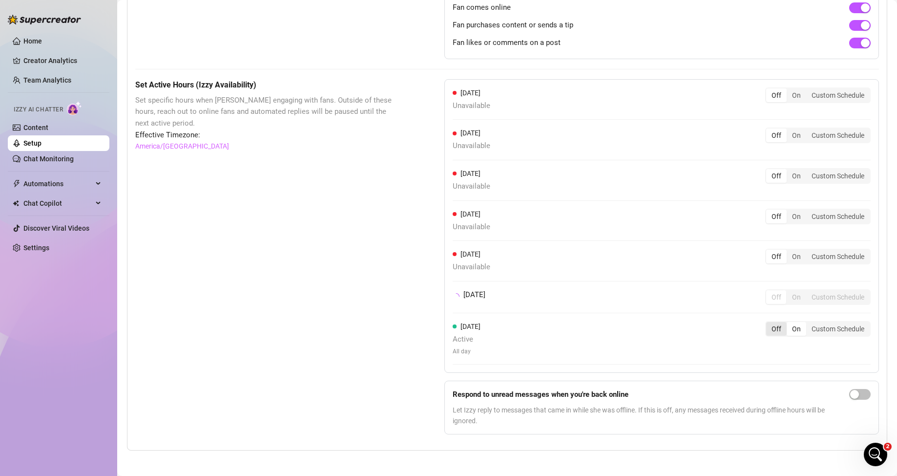
click at [766, 335] on div "Off" at bounding box center [776, 329] width 21 height 14
click at [769, 323] on input "Off" at bounding box center [769, 323] width 0 height 0
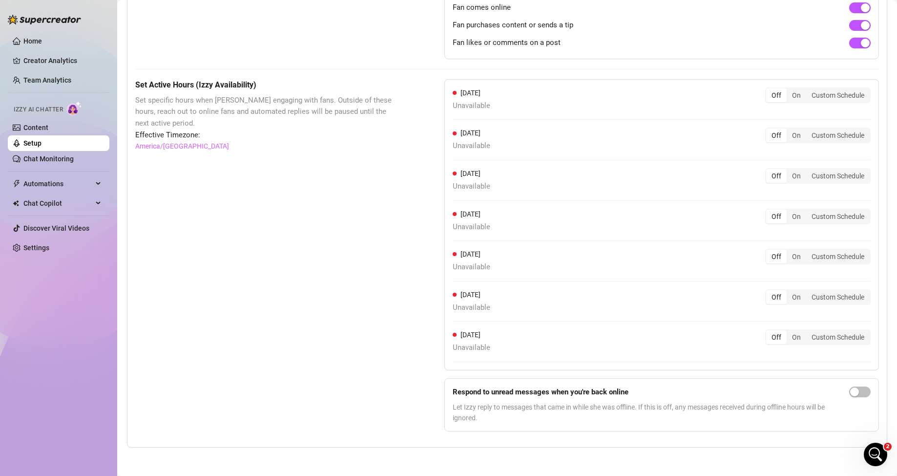
click at [411, 325] on div "Set Active Hours (Izzy Availability) Set specific hours when Izzy engaging with…" at bounding box center [507, 259] width 744 height 360
click at [766, 102] on div "Off" at bounding box center [776, 95] width 21 height 14
click at [769, 90] on input "Off" at bounding box center [769, 90] width 0 height 0
click at [791, 102] on div "On" at bounding box center [797, 95] width 20 height 14
click at [789, 90] on input "On" at bounding box center [789, 90] width 0 height 0
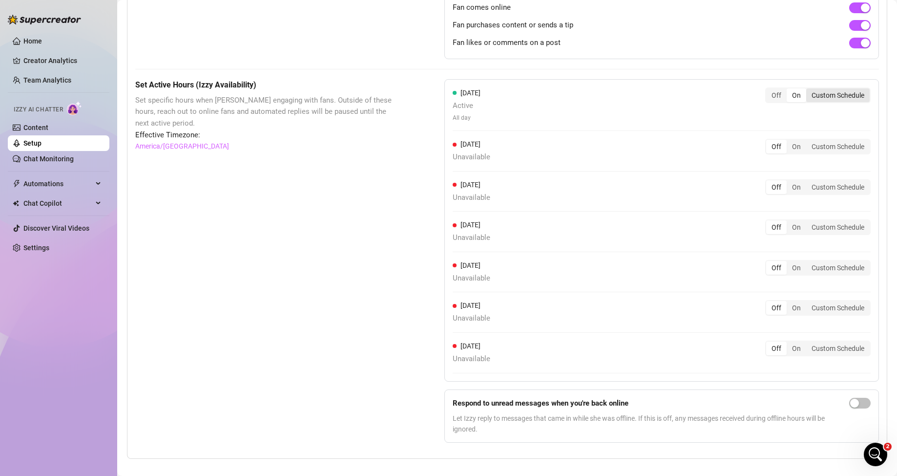
click at [849, 102] on div "Custom Schedule" at bounding box center [837, 95] width 63 height 14
click at [809, 90] on input "Custom Schedule" at bounding box center [809, 90] width 0 height 0
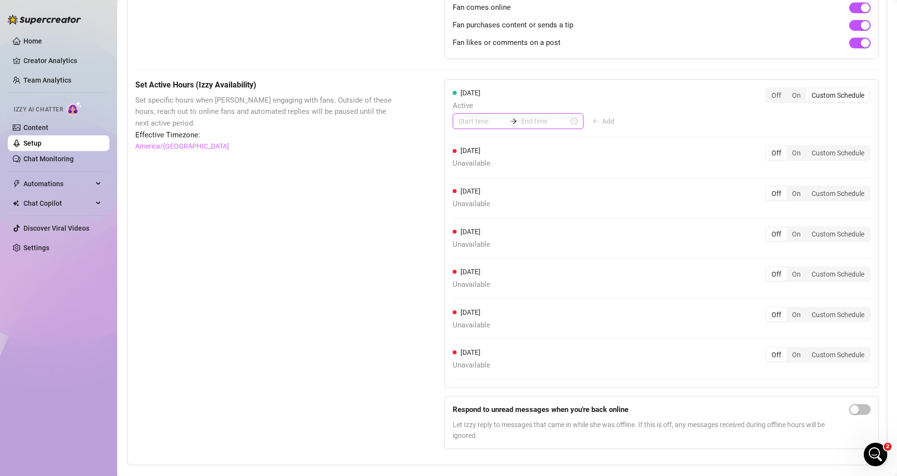
click at [483, 126] on input at bounding box center [482, 121] width 48 height 11
click at [628, 99] on div "[DATE] Active Add Off On Custom Schedule [DATE] Unavailable Off On Custom Sched…" at bounding box center [661, 233] width 435 height 309
click at [484, 126] on input at bounding box center [482, 121] width 48 height 11
type input "00:05"
click at [465, 186] on div "02" at bounding box center [463, 187] width 23 height 14
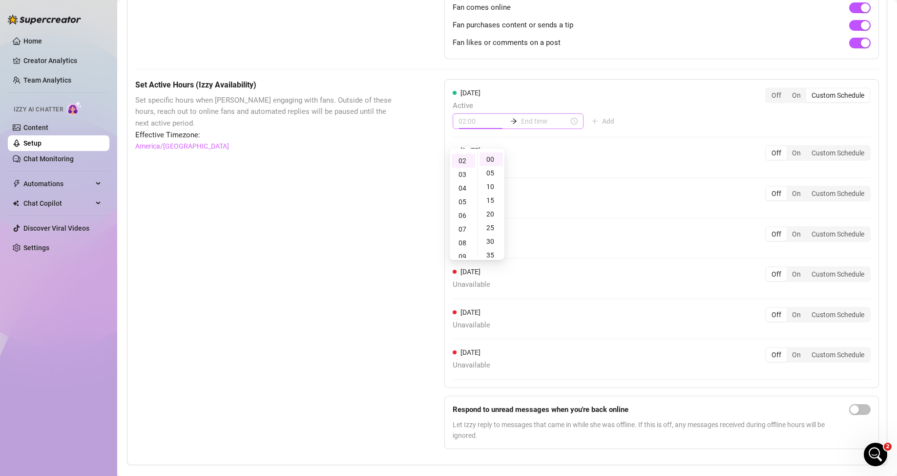
scroll to position [26, 0]
click at [483, 189] on div "10" at bounding box center [490, 187] width 23 height 14
type input "02:10"
click at [537, 126] on input at bounding box center [545, 121] width 48 height 11
type input "02:10"
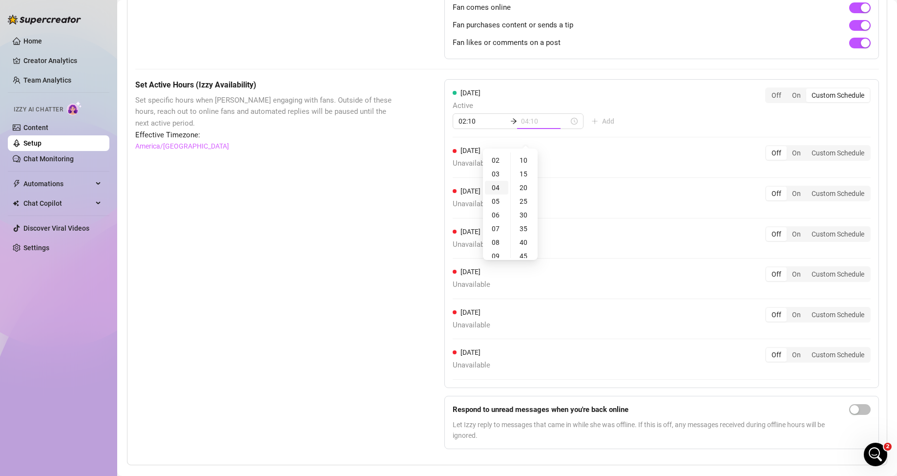
click at [493, 189] on div "04" at bounding box center [496, 188] width 23 height 14
type input "04:10"
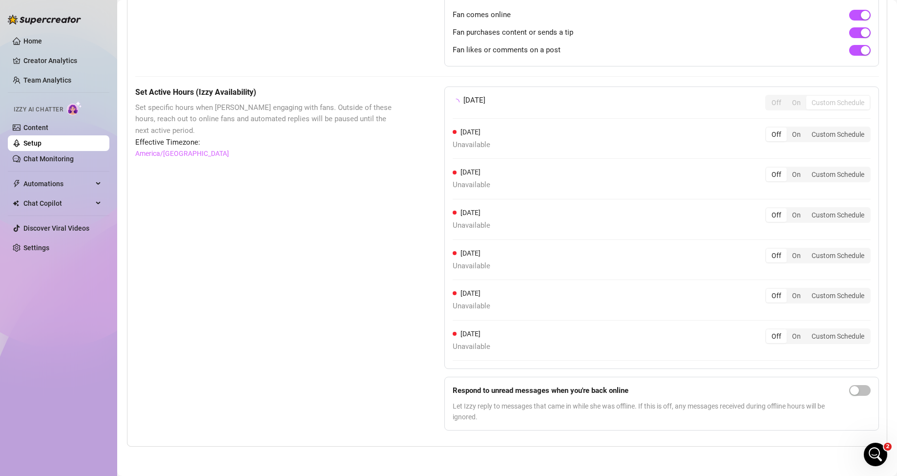
click at [549, 102] on div "[DATE] Off On Custom Schedule" at bounding box center [662, 103] width 418 height 16
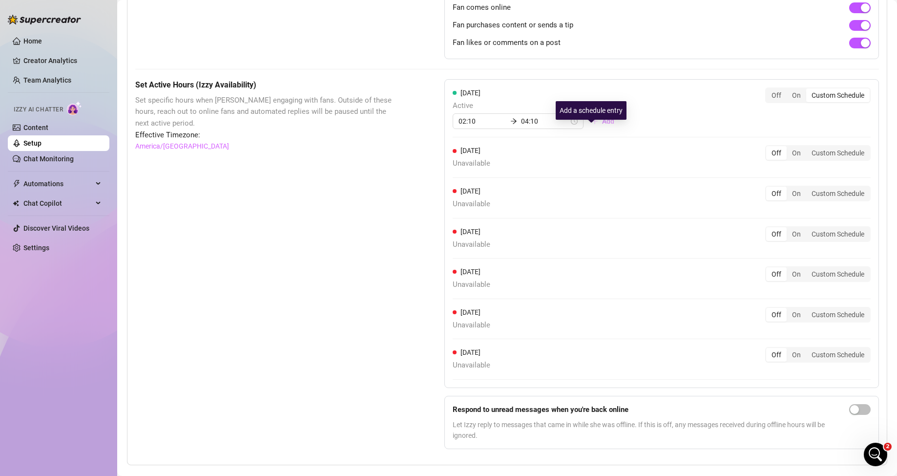
click at [590, 129] on button "Add" at bounding box center [602, 121] width 39 height 16
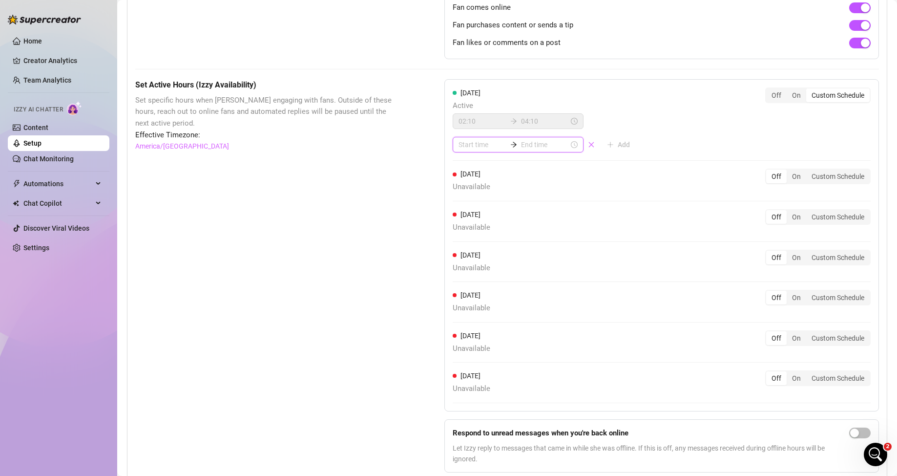
click at [483, 150] on input at bounding box center [482, 144] width 48 height 11
type input "00:15"
click at [464, 248] on div "05" at bounding box center [463, 251] width 23 height 14
type input "05:00"
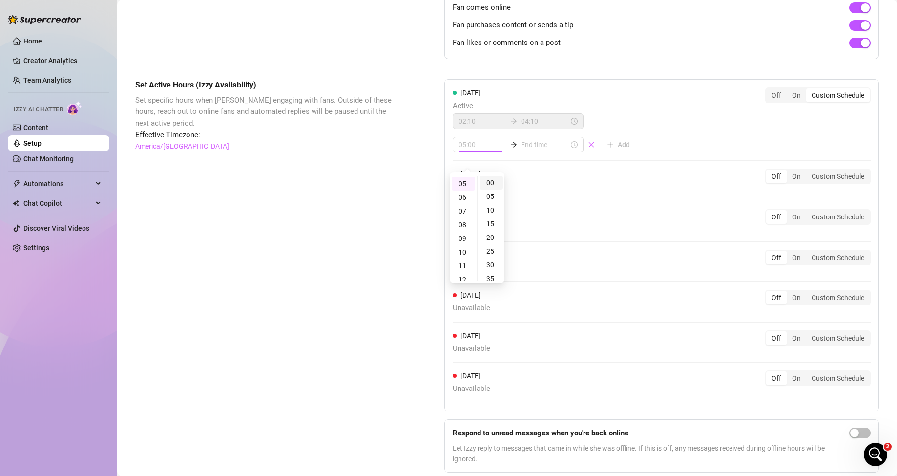
click at [492, 180] on div "00" at bounding box center [490, 183] width 23 height 14
click at [441, 181] on div "Set Active Hours (Izzy Availability) Set specific hours when Izzy engaging with…" at bounding box center [507, 279] width 744 height 401
type input "06:00"
type input "05:10"
type input "08:00"
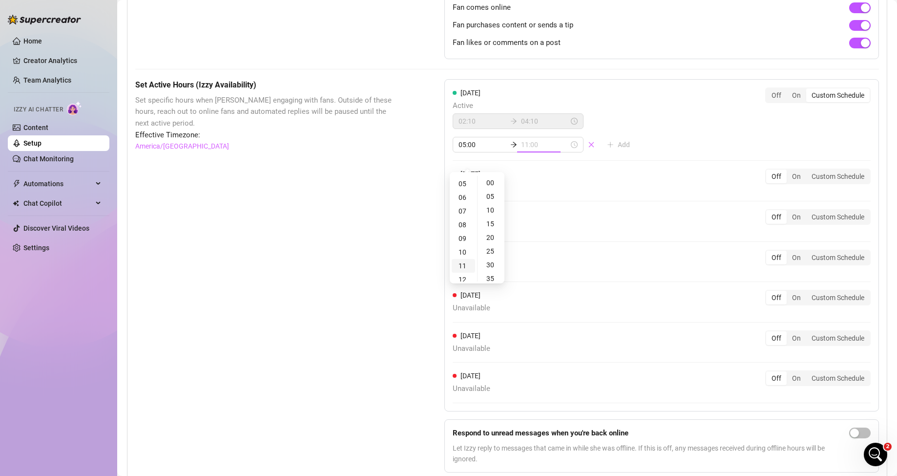
click at [462, 263] on div "11" at bounding box center [463, 266] width 23 height 14
type input "11:00"
click at [491, 180] on div "00" at bounding box center [490, 183] width 23 height 14
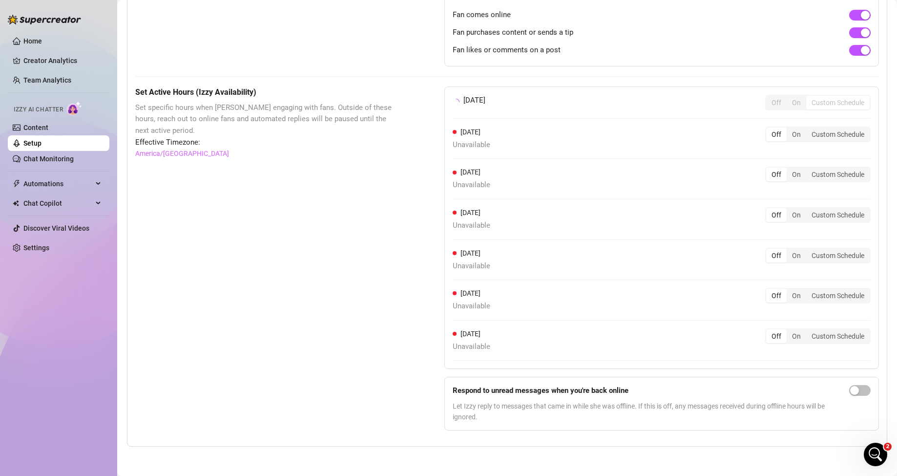
click at [418, 145] on div "Set Active Hours (Izzy Availability) Set specific hours when Izzy engaging with…" at bounding box center [507, 262] width 744 height 352
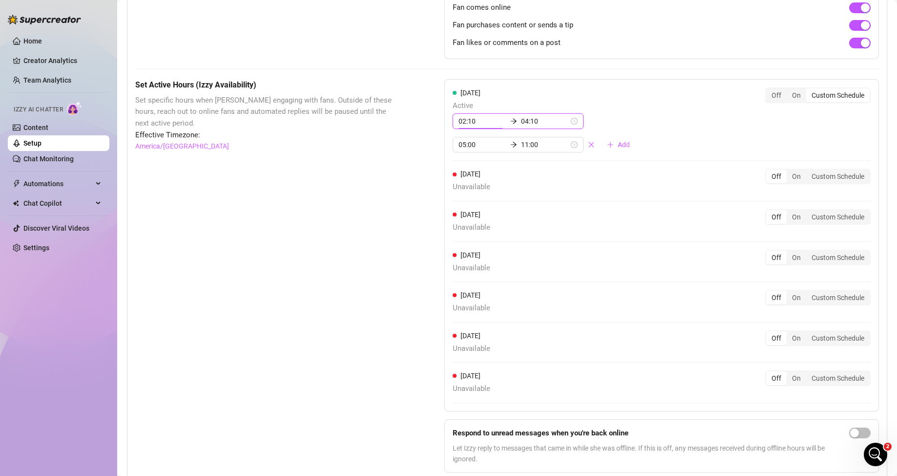
click at [472, 126] on input "02:10" at bounding box center [482, 121] width 48 height 11
click at [458, 195] on div "22" at bounding box center [463, 194] width 23 height 14
type input "22:00"
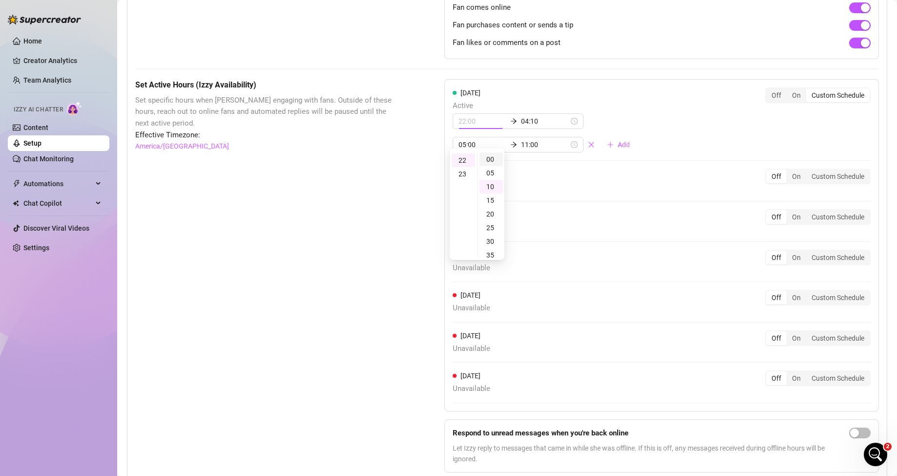
click at [487, 159] on div "00" at bounding box center [490, 159] width 23 height 14
click at [591, 98] on div "[DATE] Active 22:00 04:10 05:00 11:00 Add Off On Custom Schedule [DATE] Unavail…" at bounding box center [661, 245] width 435 height 332
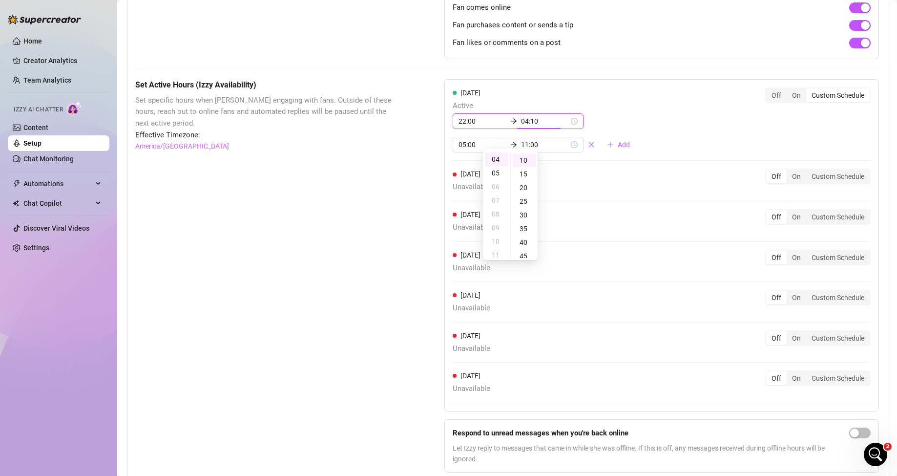
scroll to position [55, 0]
click at [495, 175] on div "05" at bounding box center [496, 173] width 23 height 14
type input "05:00"
click at [518, 161] on div "00" at bounding box center [524, 159] width 23 height 14
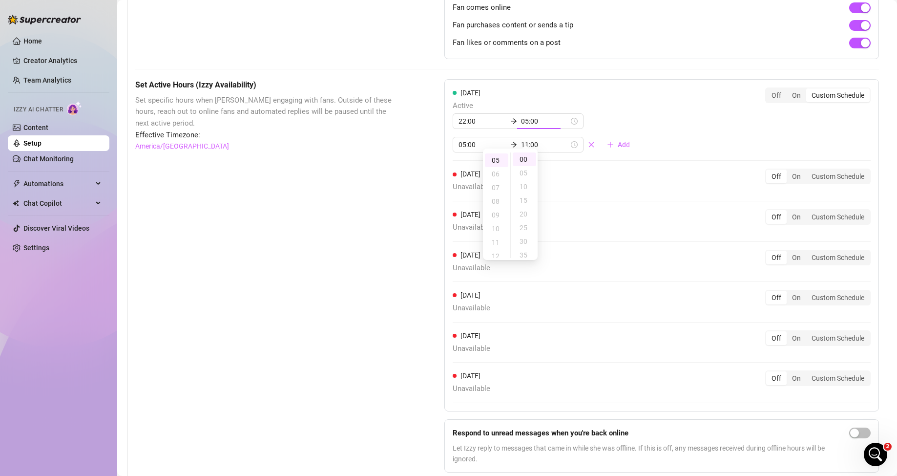
type input "05:00"
type input "22:00"
type input "02:10"
click at [632, 120] on div "[DATE] Active 02:10 04:10 05:00 11:00 Add Off On Custom Schedule" at bounding box center [662, 119] width 418 height 65
click at [535, 126] on input "04:10" at bounding box center [545, 121] width 48 height 11
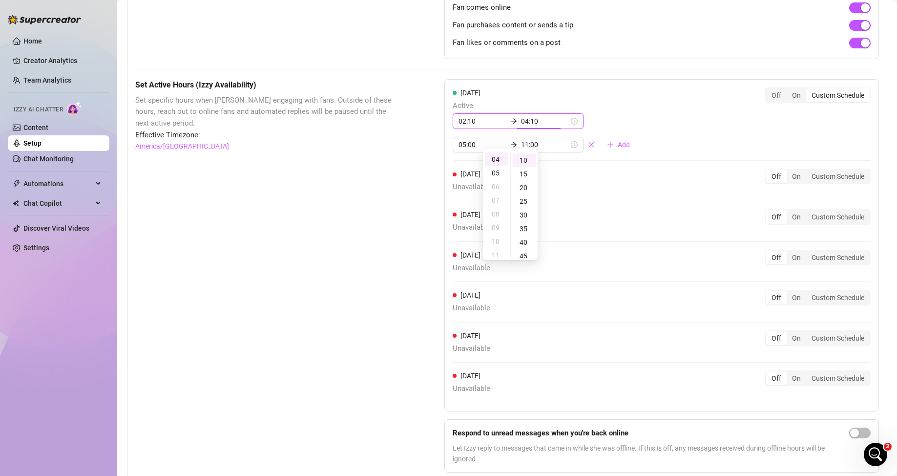
scroll to position [26, 0]
click at [496, 170] on div "05" at bounding box center [496, 173] width 23 height 14
type input "05:00"
click at [525, 160] on div "00" at bounding box center [524, 159] width 23 height 14
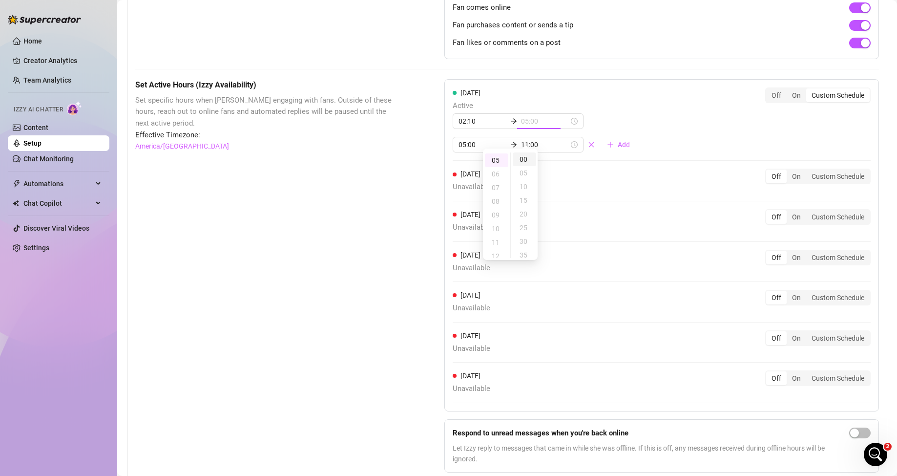
click at [524, 152] on div "00" at bounding box center [524, 159] width 23 height 14
click at [621, 112] on span "Active" at bounding box center [545, 106] width 185 height 12
click at [523, 99] on div "[DATE] Active 02:10 05:00 05:00 11:00 Add Off On Custom Schedule [DATE] Unavail…" at bounding box center [661, 245] width 435 height 332
click at [589, 147] on icon "close" at bounding box center [591, 144] width 5 height 5
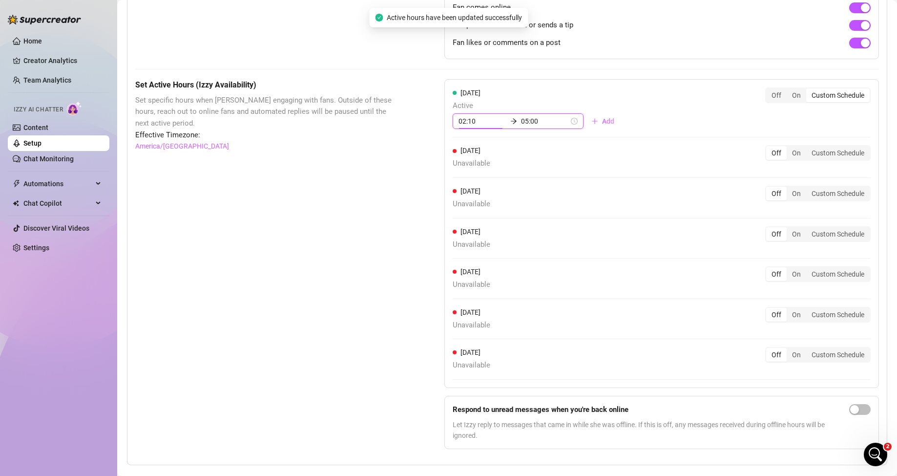
click at [479, 126] on input "02:10" at bounding box center [482, 121] width 48 height 11
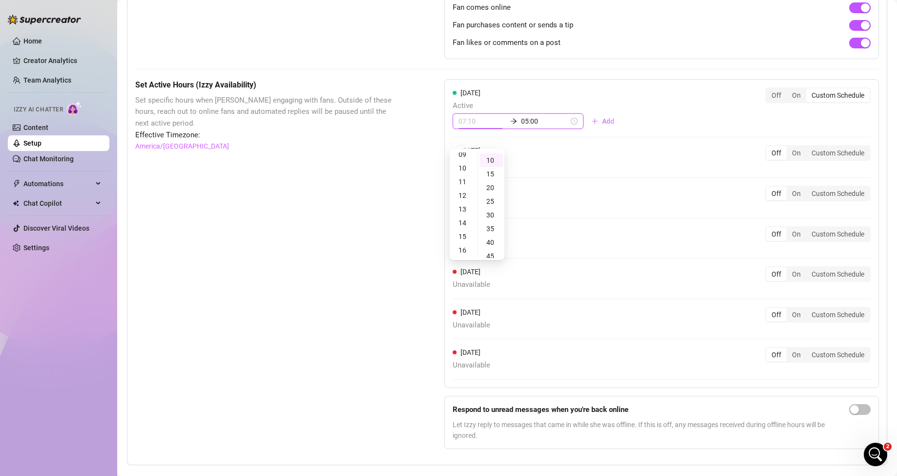
scroll to position [195, 0]
click at [466, 195] on div "22" at bounding box center [463, 194] width 23 height 14
type input "22:10"
click at [590, 103] on div "[DATE] Active 22:10 05:00 Add" at bounding box center [537, 108] width 169 height 42
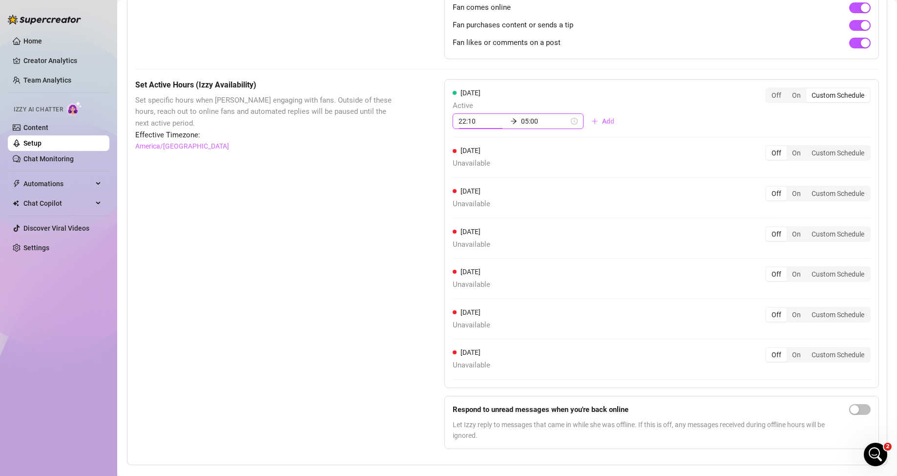
scroll to position [0, 0]
click at [590, 103] on div "[DATE] Active 22:10 05:00 Add Off On Custom Schedule" at bounding box center [662, 108] width 418 height 42
click at [510, 125] on icon "arrow-right" at bounding box center [513, 121] width 7 height 7
click at [531, 112] on span "Active" at bounding box center [537, 106] width 169 height 12
click at [767, 102] on div "Off" at bounding box center [776, 95] width 21 height 14
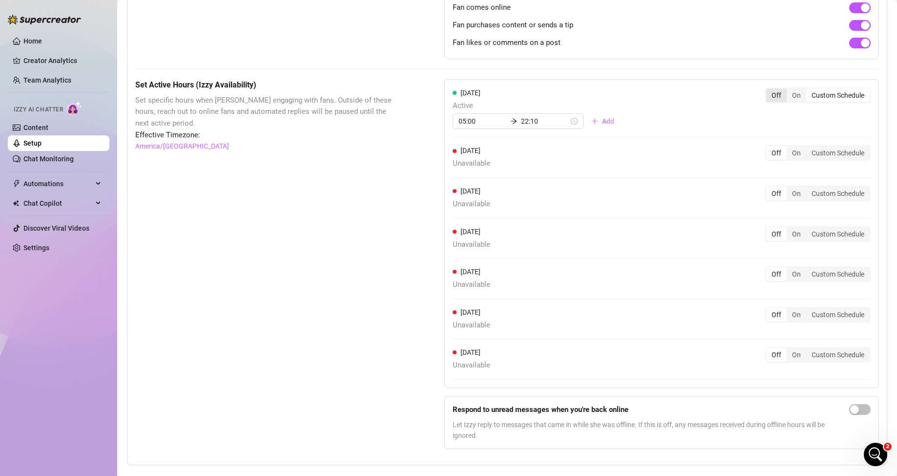
click at [769, 90] on input "Off" at bounding box center [769, 90] width 0 height 0
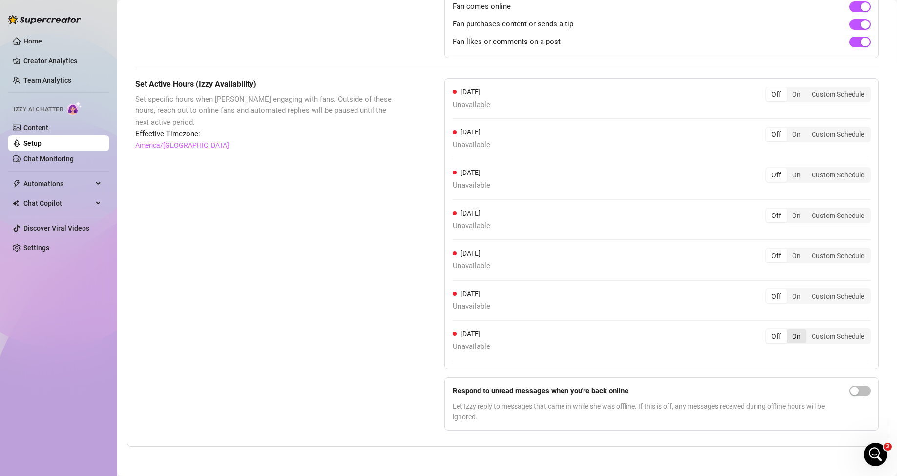
click at [792, 337] on div "On" at bounding box center [797, 336] width 20 height 14
click at [789, 331] on input "On" at bounding box center [789, 331] width 0 height 0
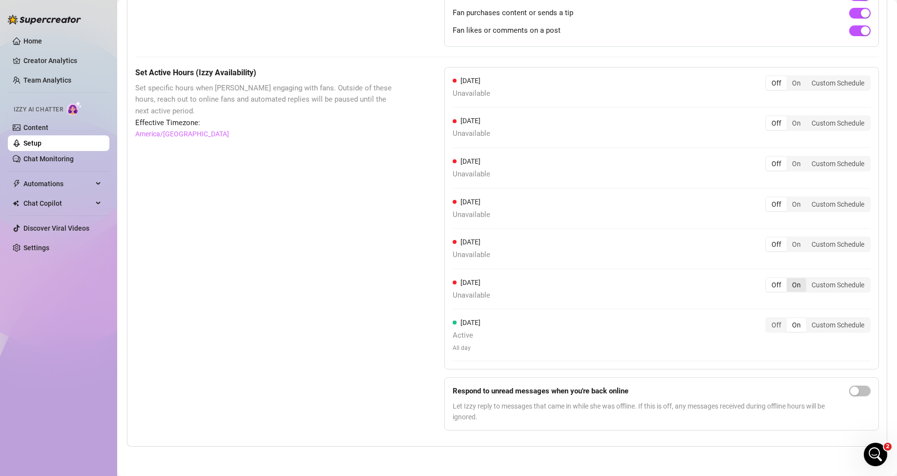
click at [787, 291] on div "On" at bounding box center [797, 285] width 20 height 14
click at [789, 279] on input "On" at bounding box center [789, 279] width 0 height 0
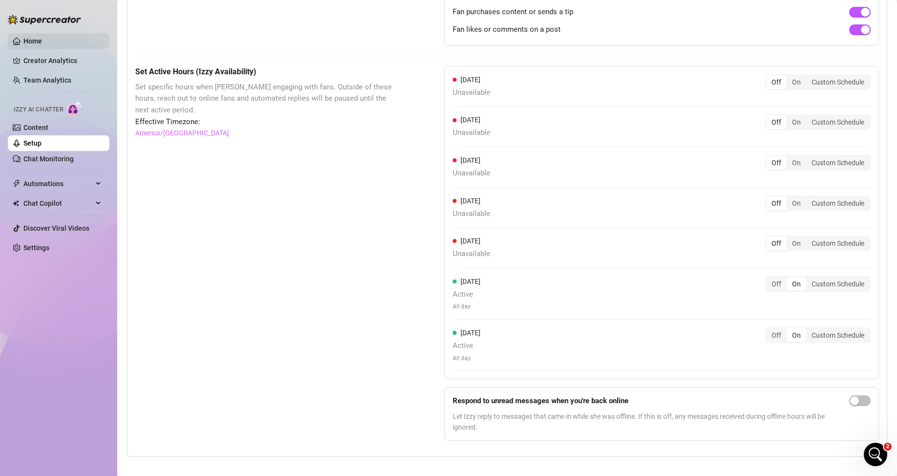
click at [39, 37] on link "Home" at bounding box center [32, 41] width 19 height 8
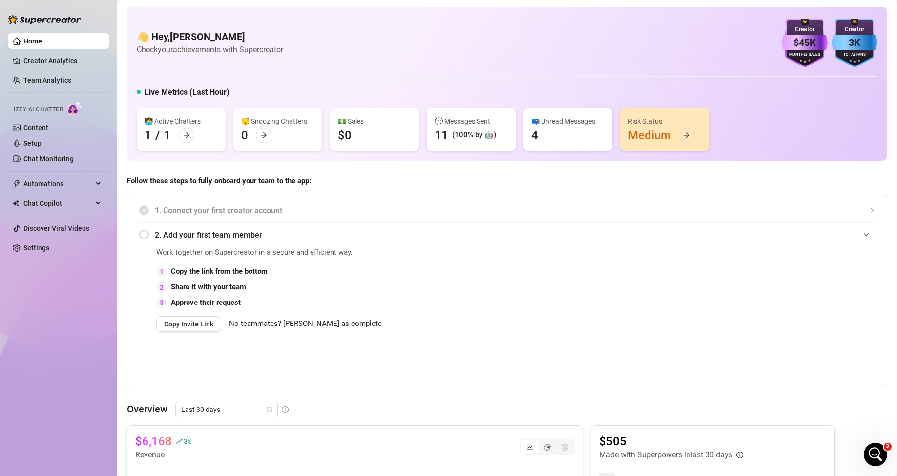
click at [490, 123] on div "💬 Messages Sent" at bounding box center [471, 121] width 73 height 11
click at [684, 130] on div at bounding box center [687, 135] width 16 height 16
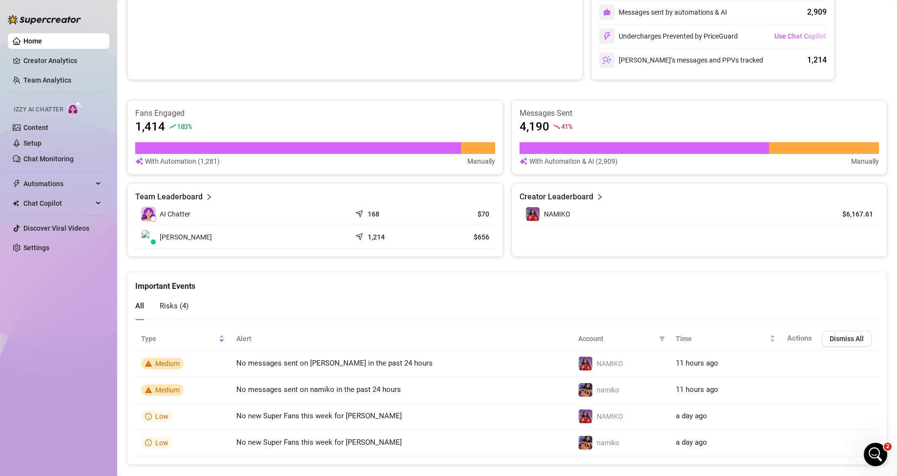
scroll to position [510, 0]
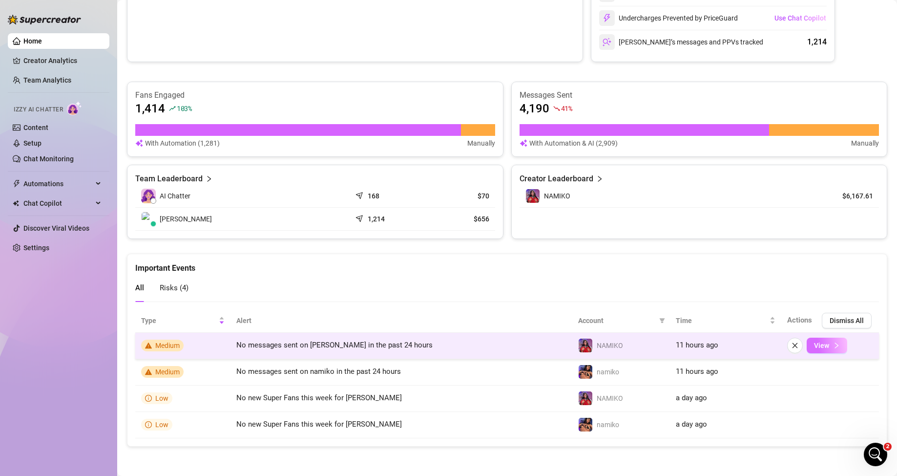
click at [822, 339] on button "View" at bounding box center [827, 345] width 41 height 16
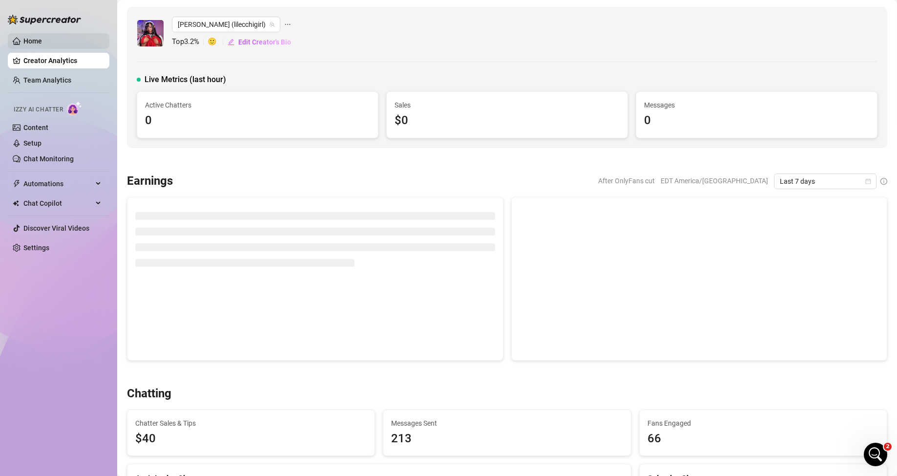
click at [40, 45] on link "Home" at bounding box center [32, 41] width 19 height 8
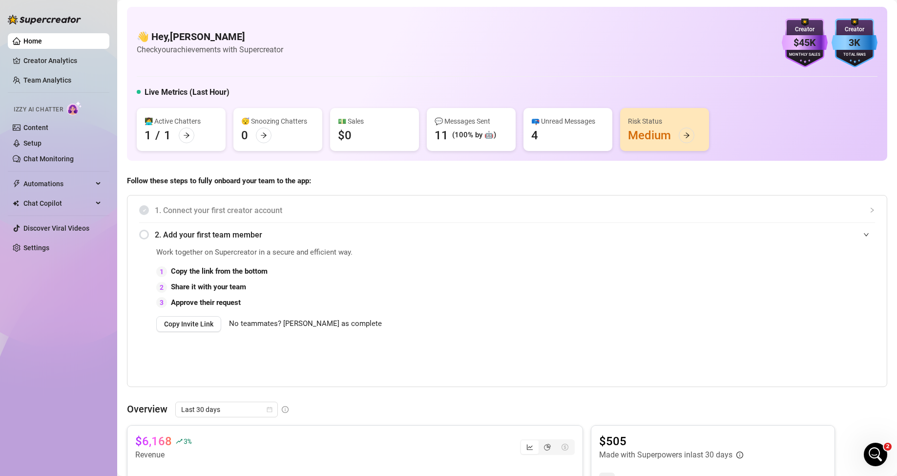
click at [40, 45] on link "Home" at bounding box center [32, 41] width 19 height 8
click at [787, 27] on div "Creator" at bounding box center [805, 29] width 46 height 9
